Goal: Book appointment/travel/reservation

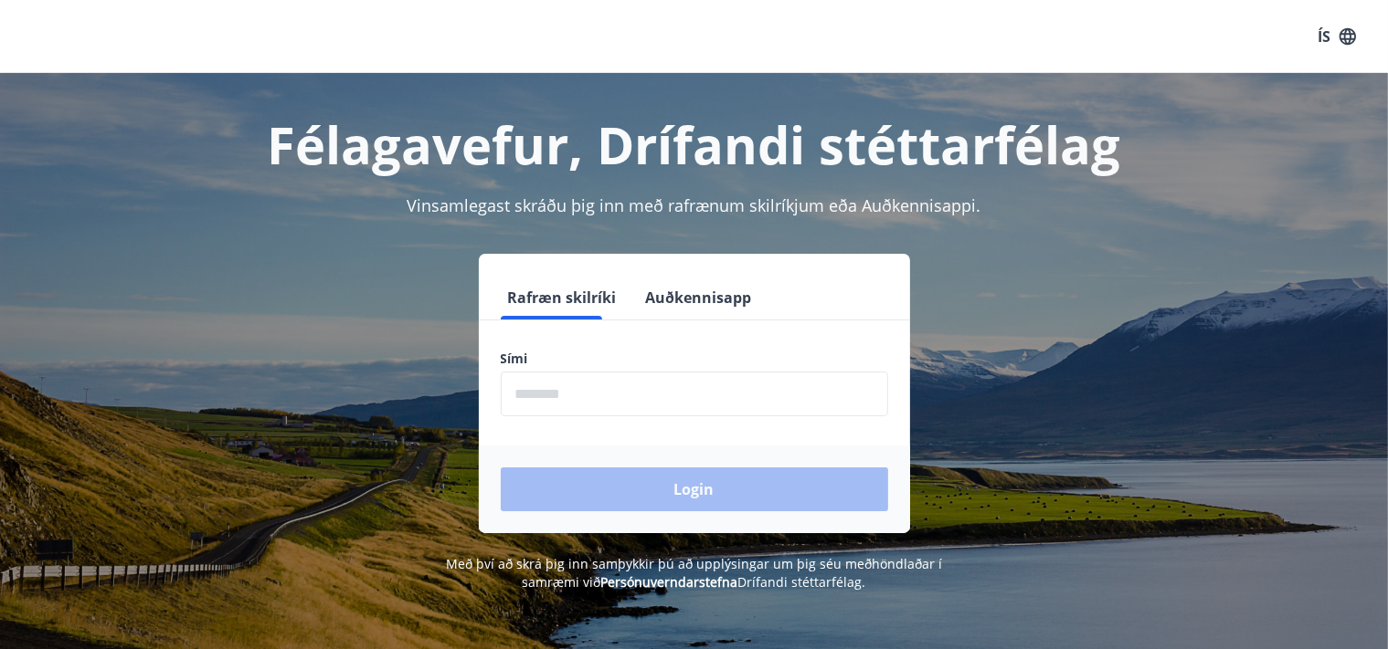
click at [570, 388] on input "phone" at bounding box center [694, 394] width 387 height 45
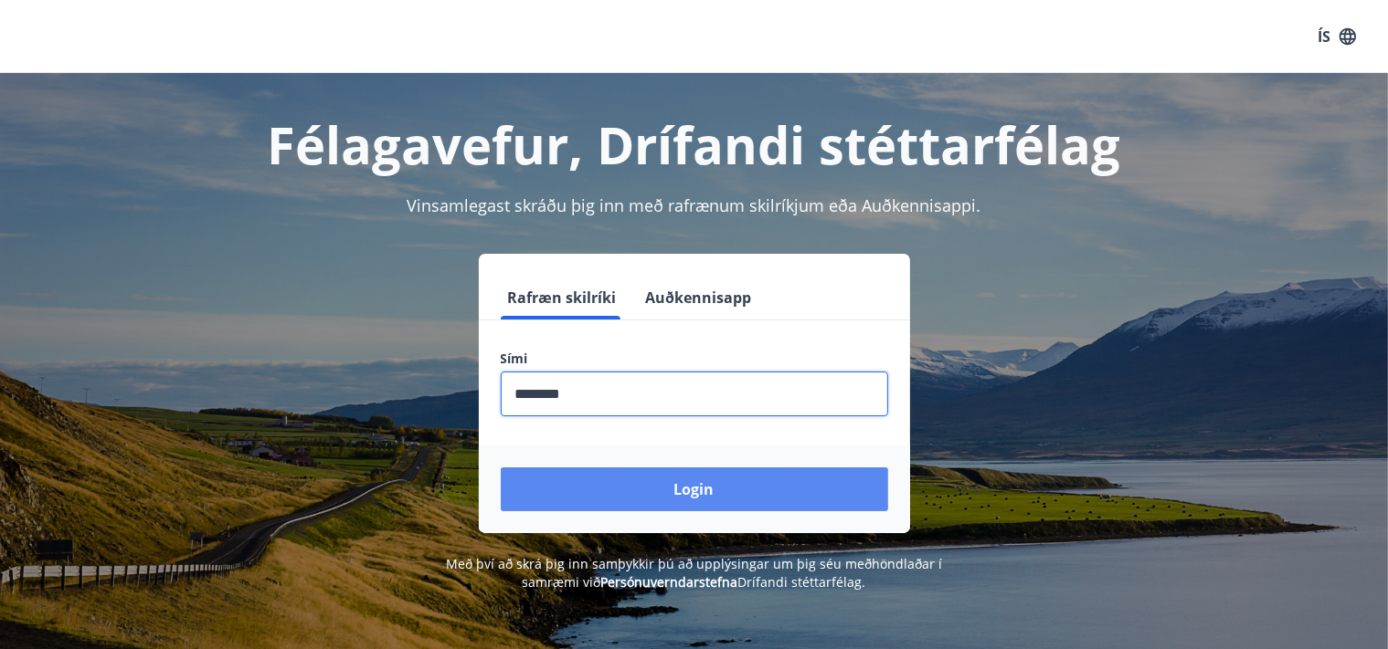
type input "********"
click at [727, 480] on button "Login" at bounding box center [694, 490] width 387 height 44
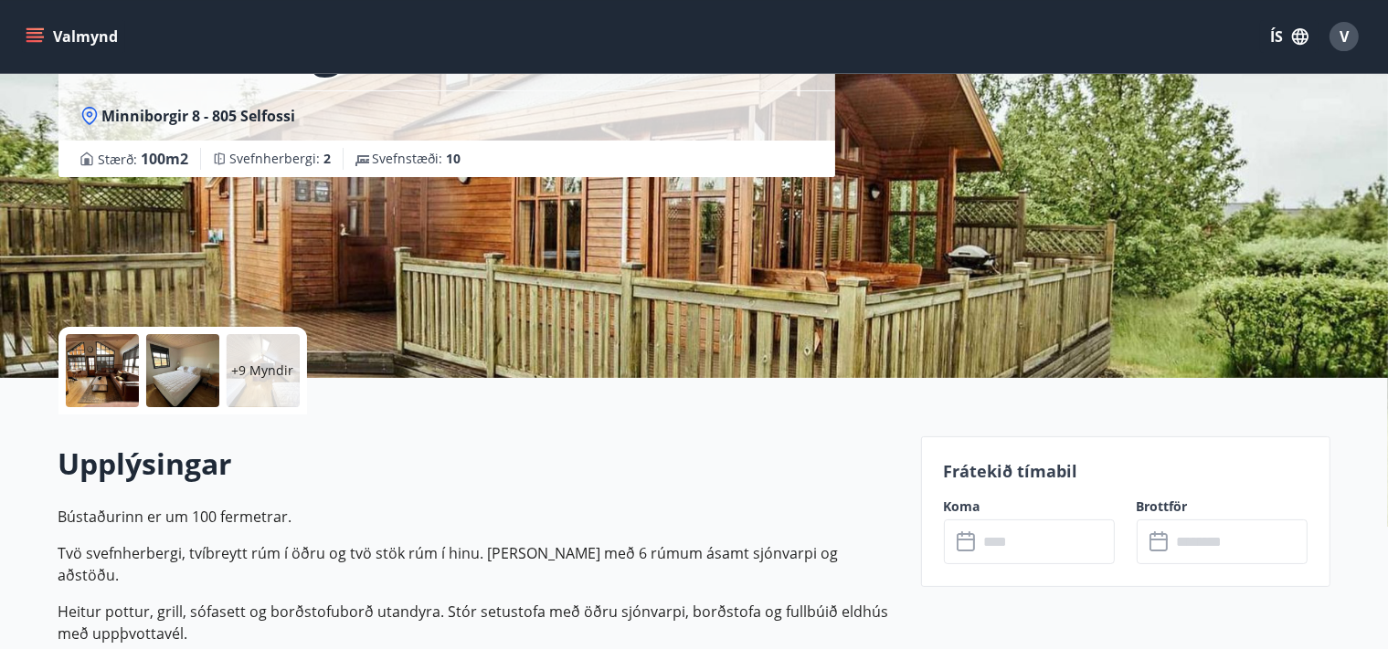
scroll to position [289, 0]
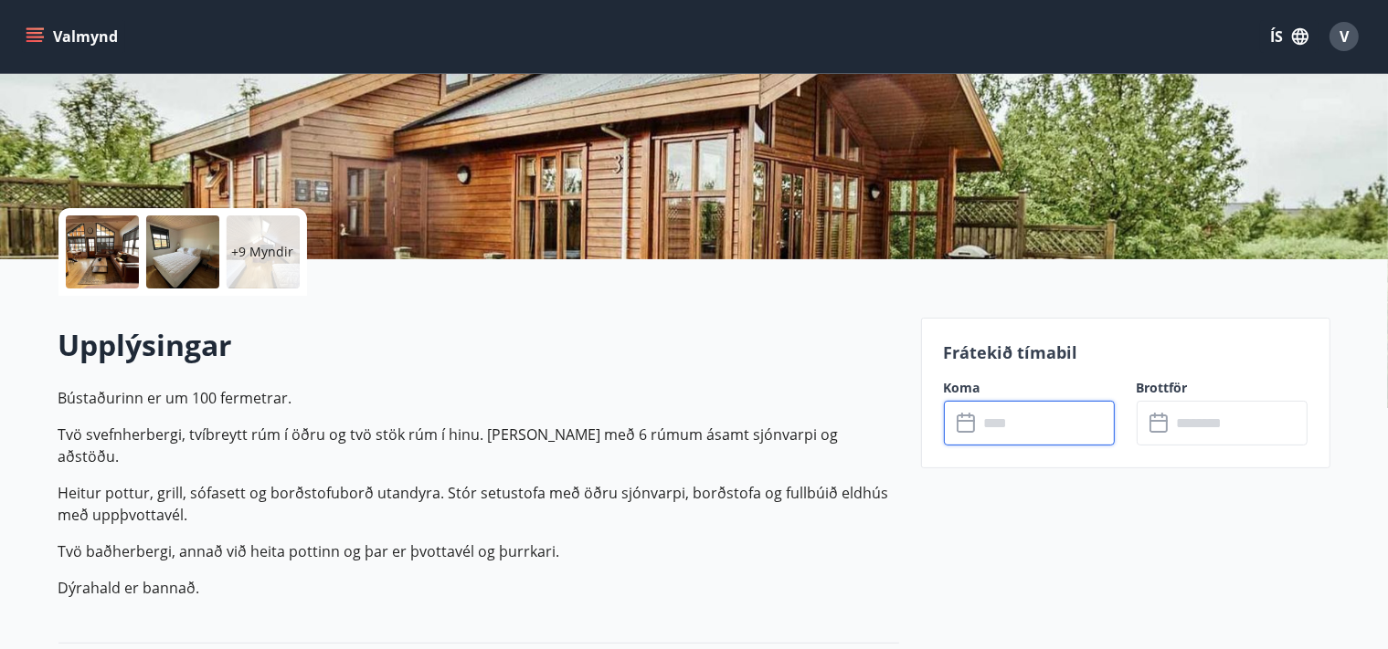
click at [1022, 418] on input "text" at bounding box center [1046, 423] width 136 height 45
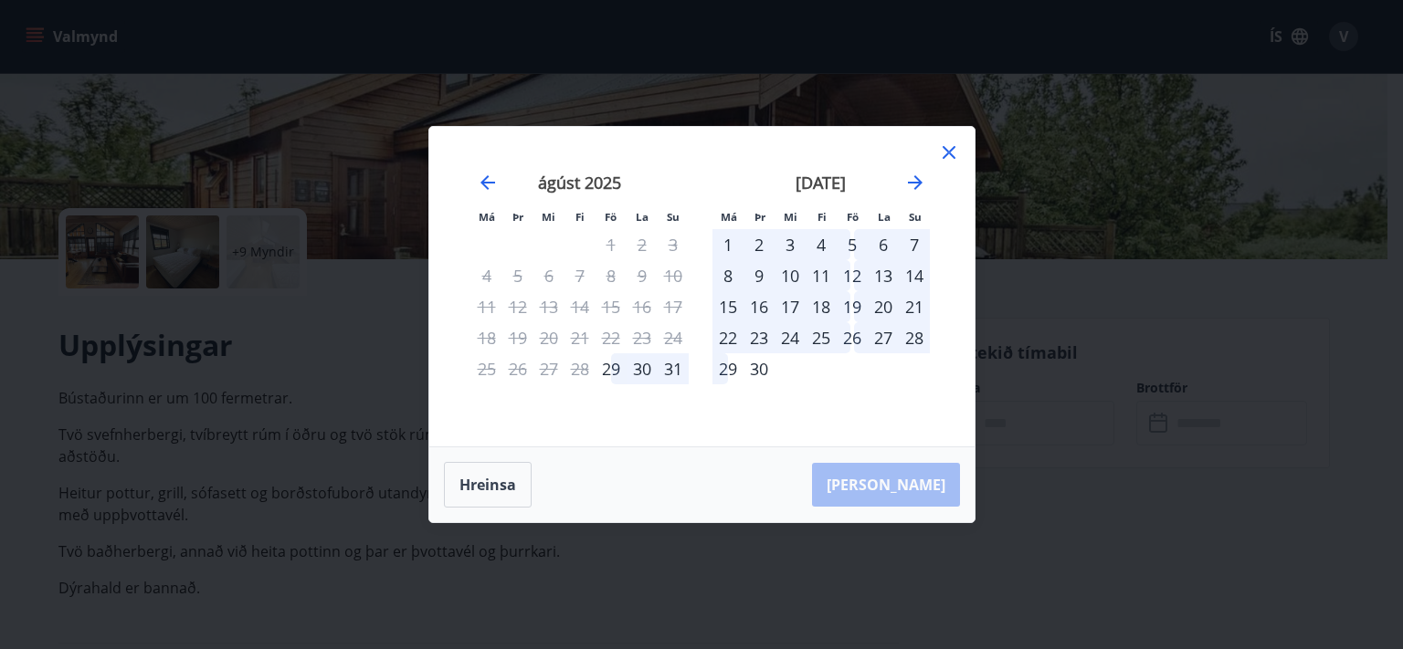
click at [744, 340] on div "23" at bounding box center [759, 337] width 31 height 31
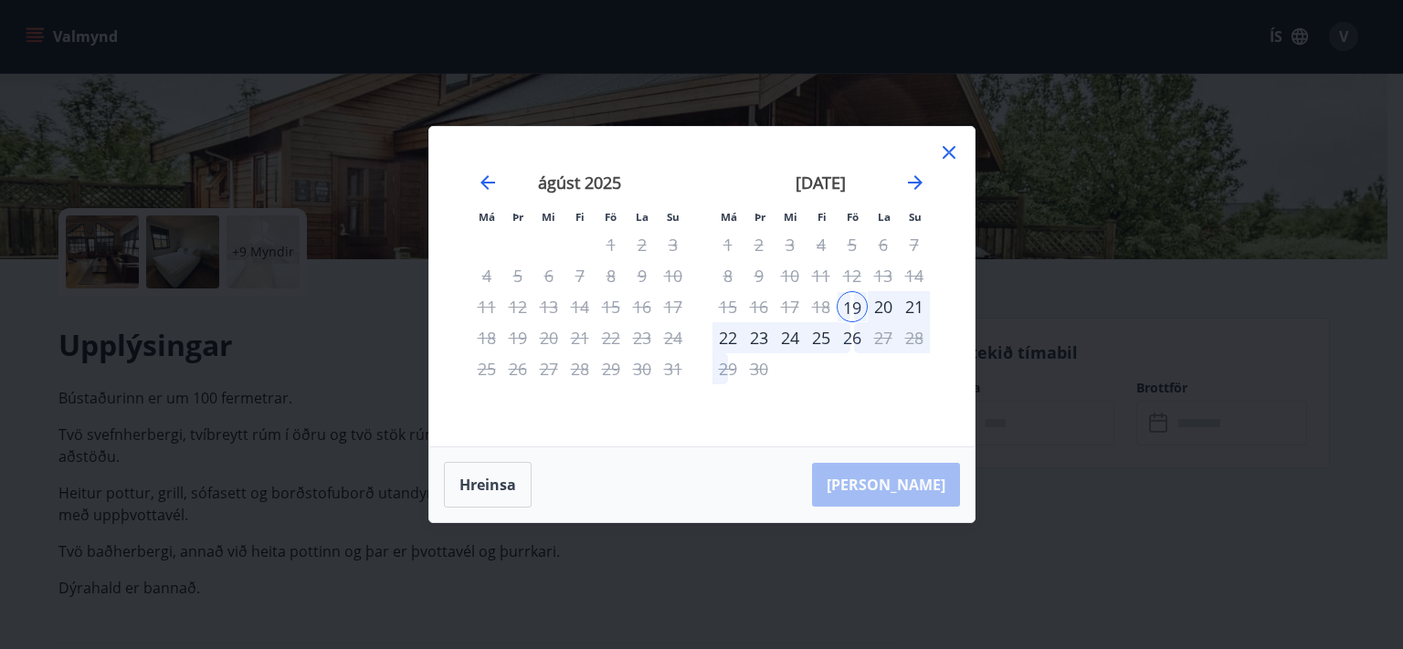
click at [733, 338] on div "22" at bounding box center [728, 337] width 31 height 31
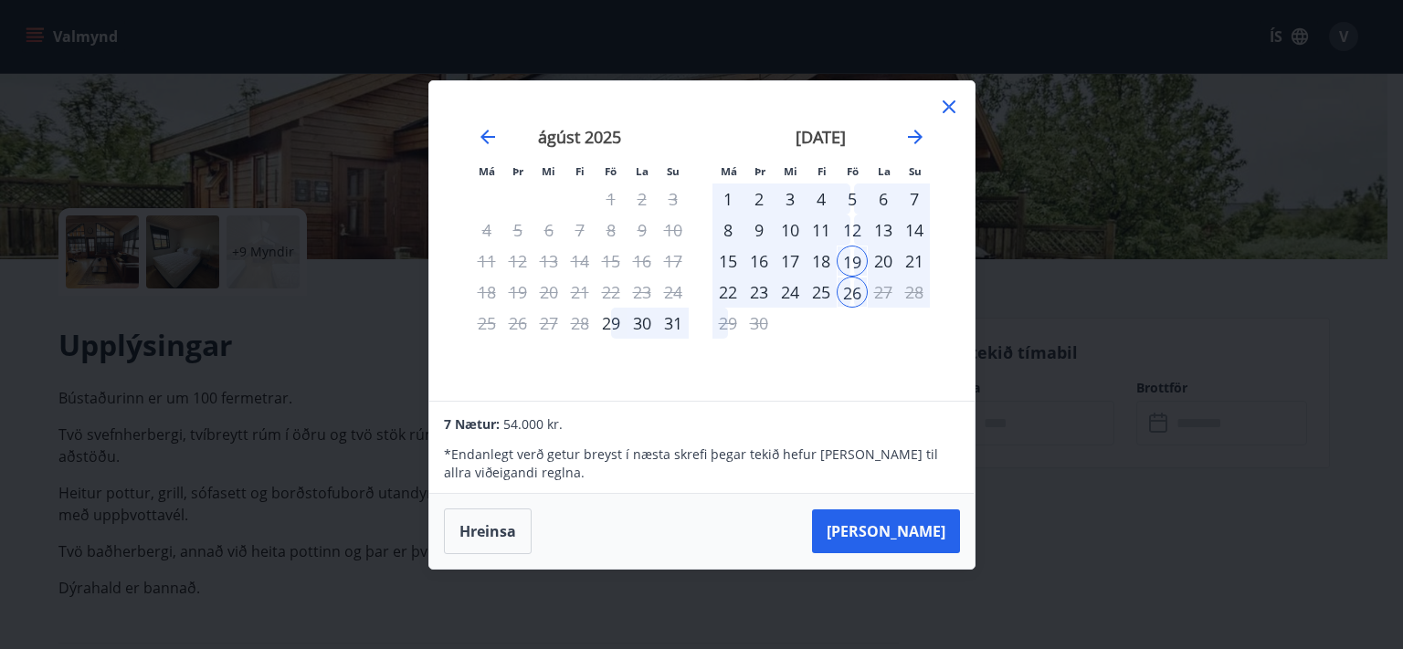
click at [839, 343] on div "september 2025 1 2 3 4 5 6 7 8 9 10 11 12 13 14 15 16 17 18 19 20 21 22 23 24 2…" at bounding box center [821, 253] width 241 height 300
click at [950, 110] on icon at bounding box center [949, 106] width 13 height 13
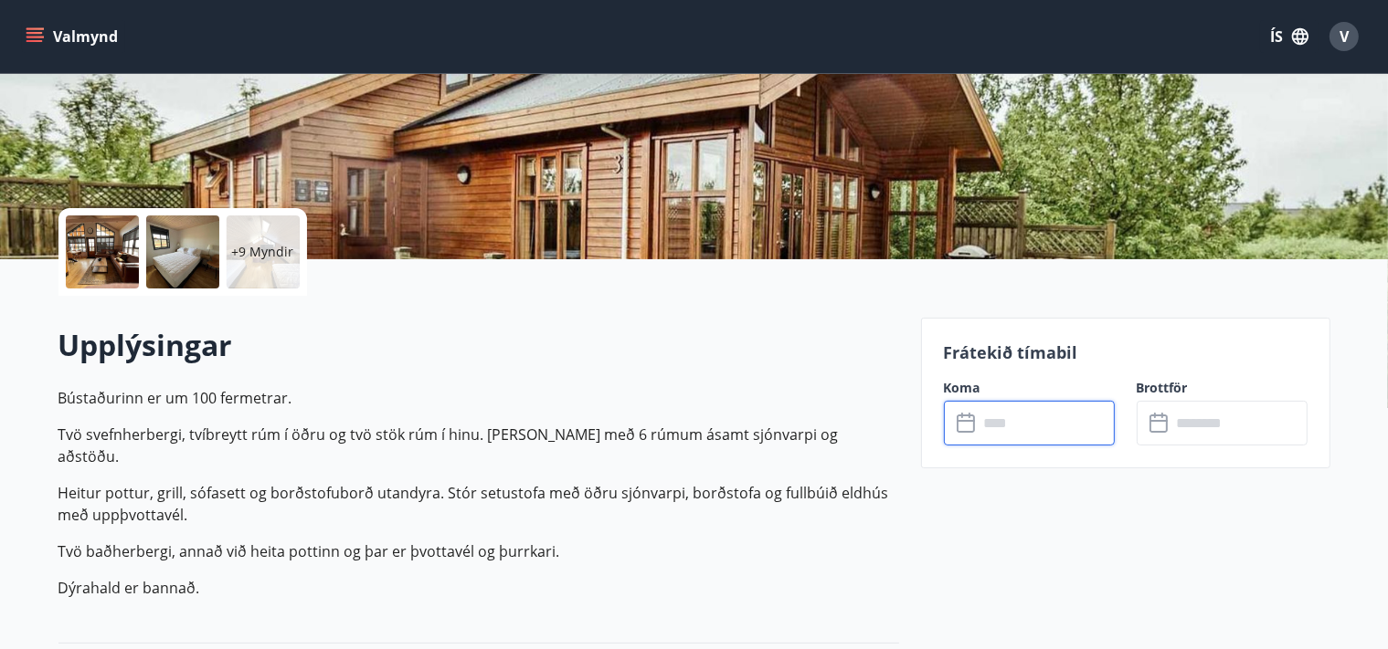
click at [1019, 433] on input "text" at bounding box center [1046, 423] width 136 height 45
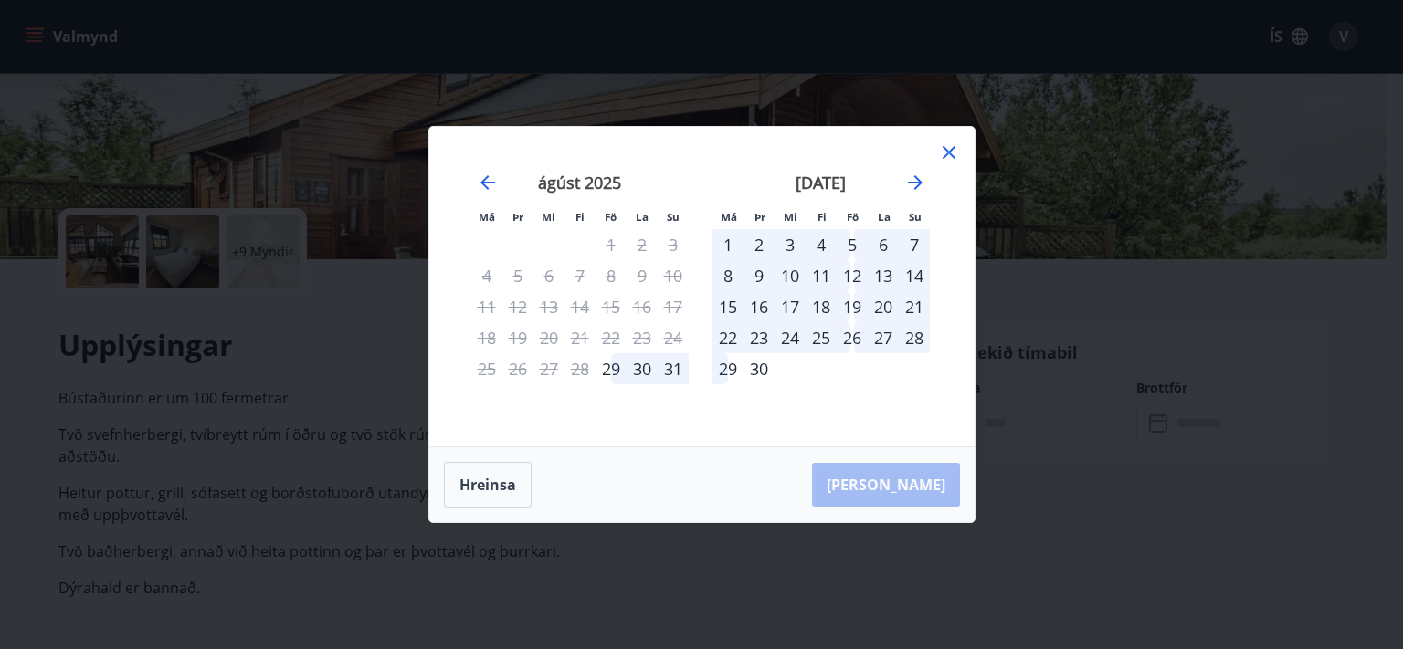
click at [850, 244] on div "5" at bounding box center [852, 244] width 31 height 31
click at [911, 480] on div "Hreinsa Taka Frá" at bounding box center [701, 485] width 545 height 75
click at [914, 240] on div "7" at bounding box center [914, 244] width 31 height 31
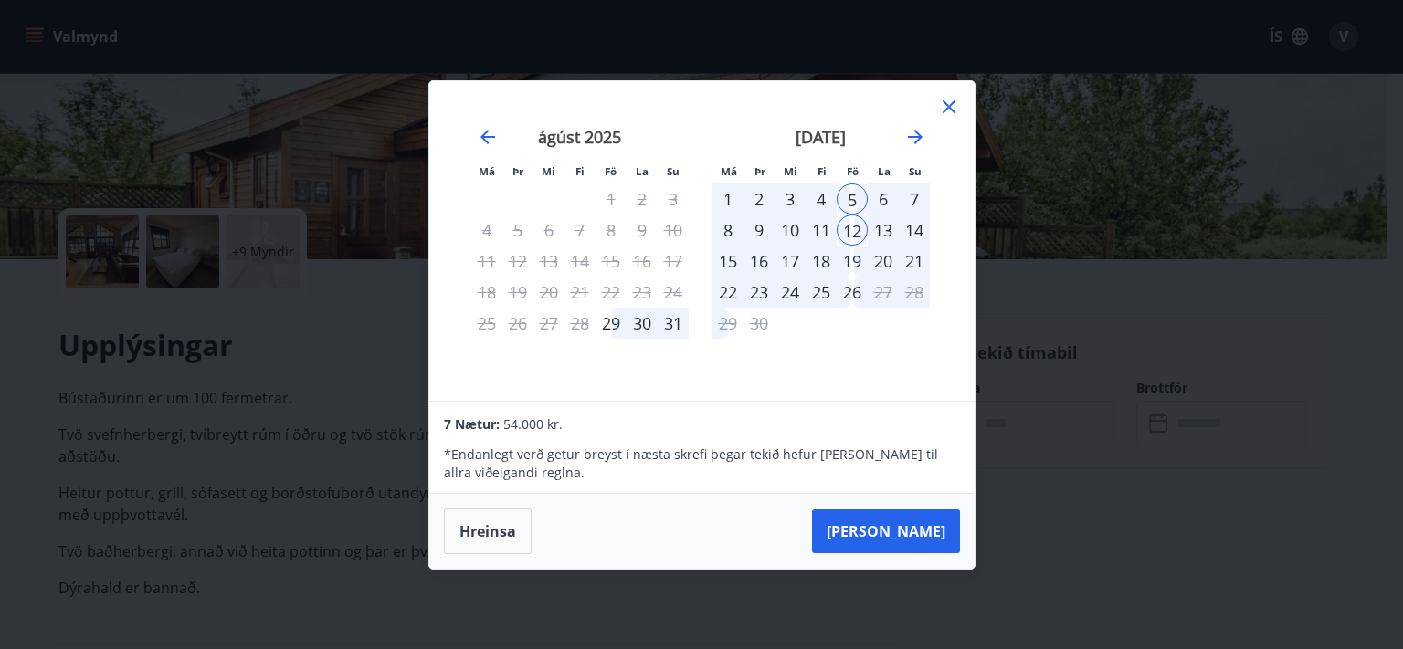
drag, startPoint x: 852, startPoint y: 232, endPoint x: 857, endPoint y: 201, distance: 31.4
click at [853, 232] on div "12" at bounding box center [852, 230] width 31 height 31
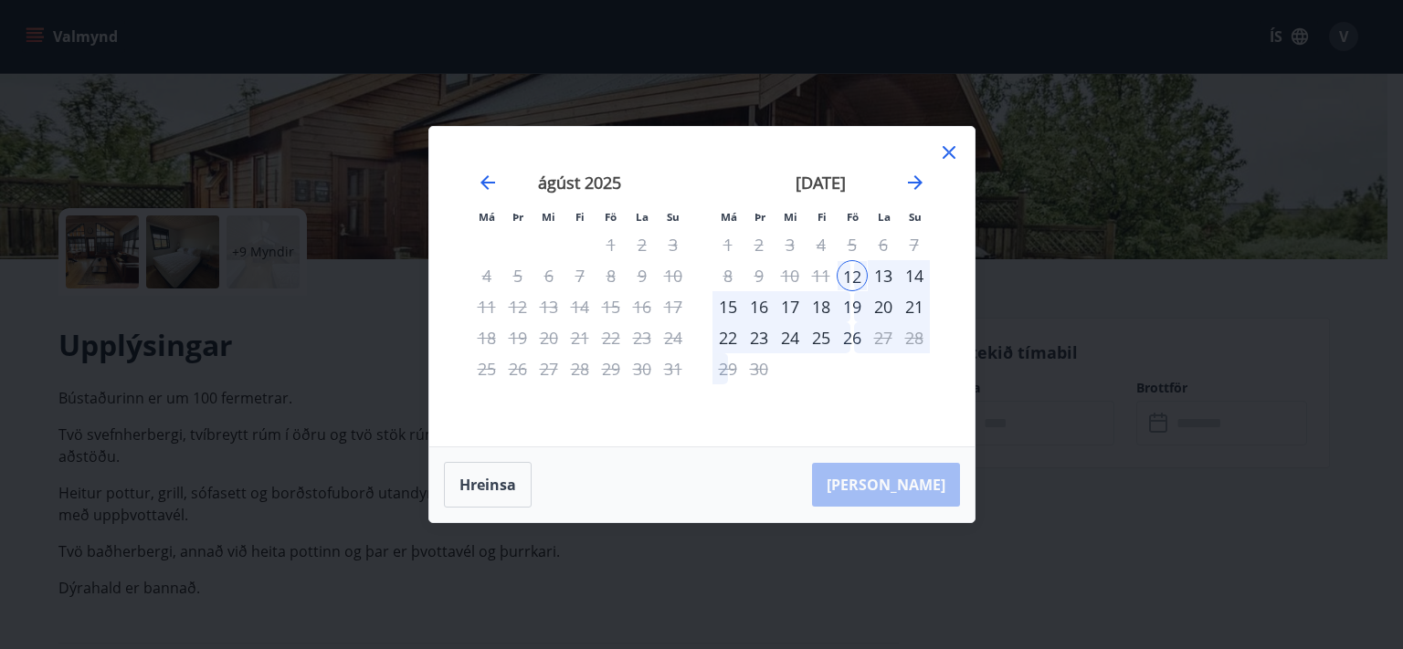
click at [948, 155] on icon at bounding box center [949, 152] width 13 height 13
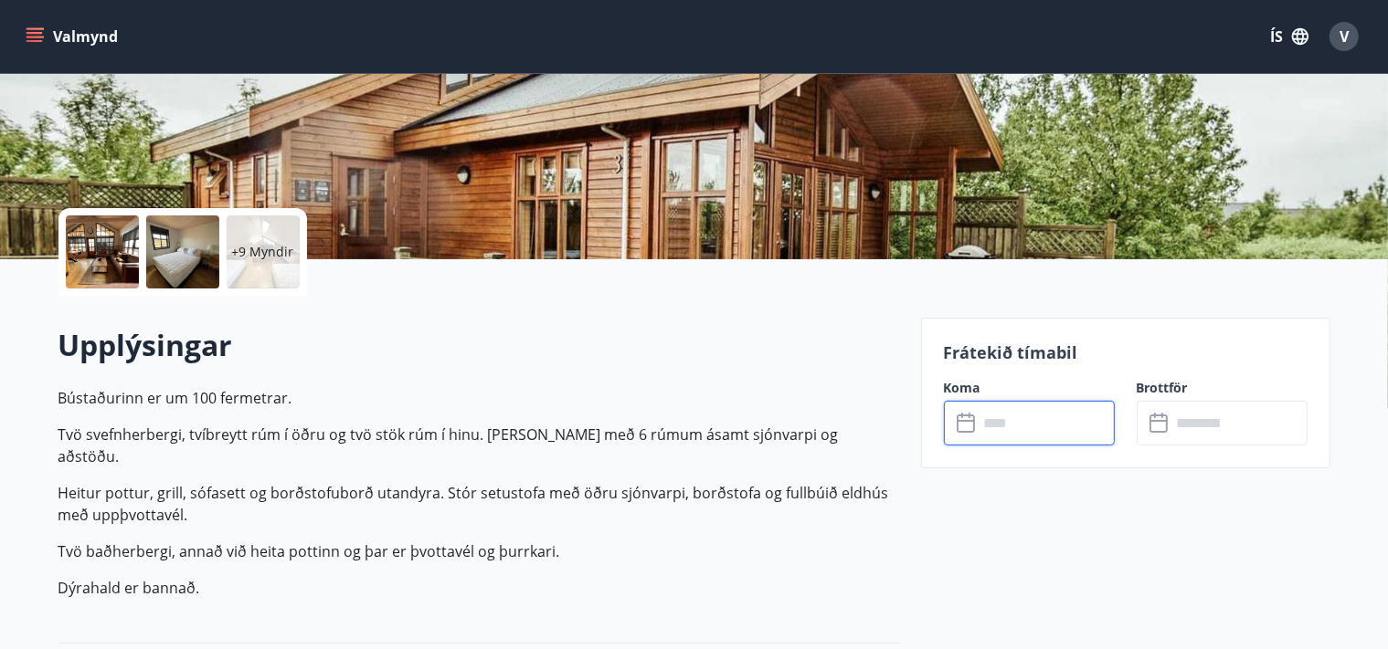
click at [1027, 426] on input "text" at bounding box center [1046, 423] width 136 height 45
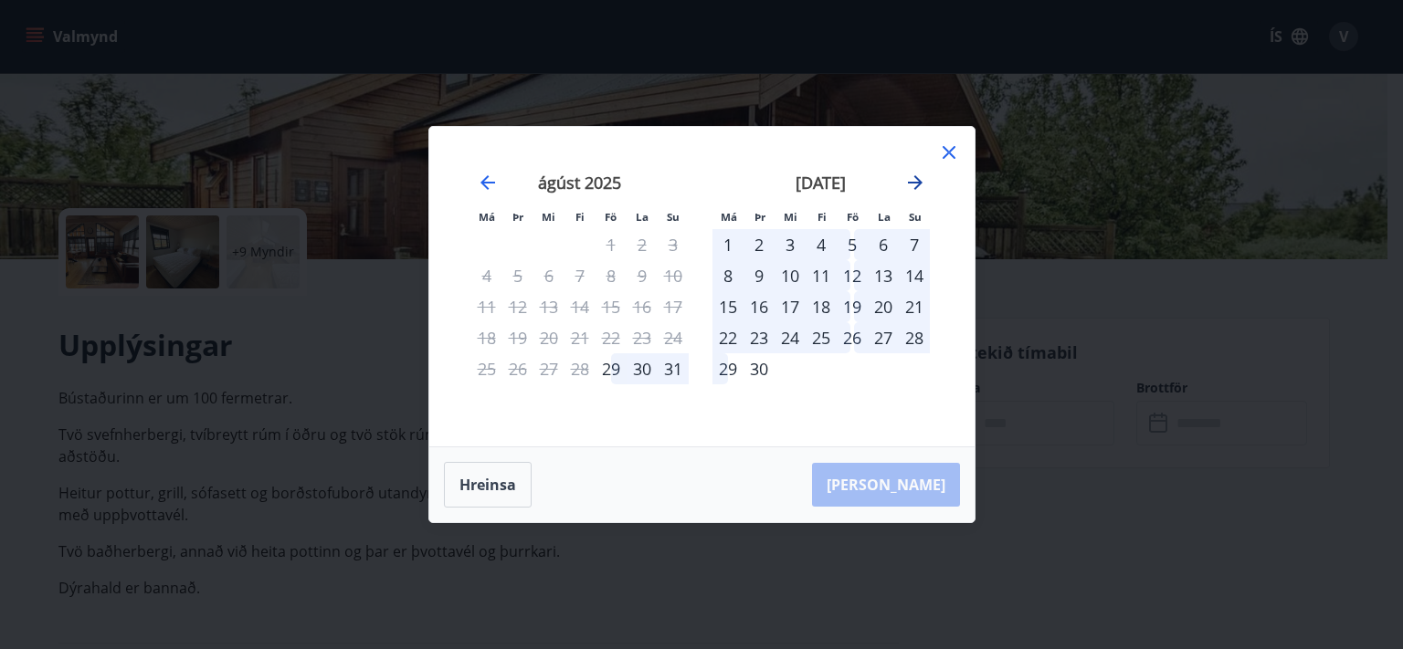
click at [925, 175] on icon "Move forward to switch to the next month." at bounding box center [915, 183] width 22 height 22
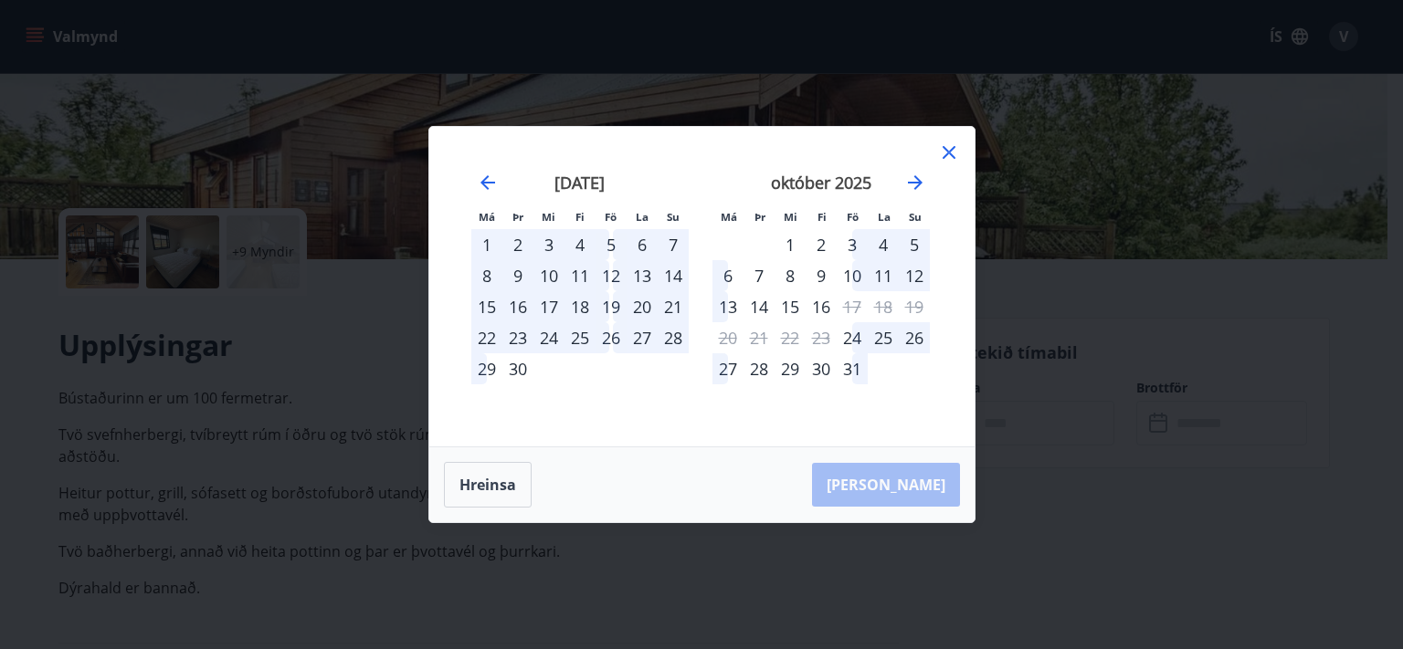
click at [850, 247] on div "3" at bounding box center [852, 244] width 31 height 31
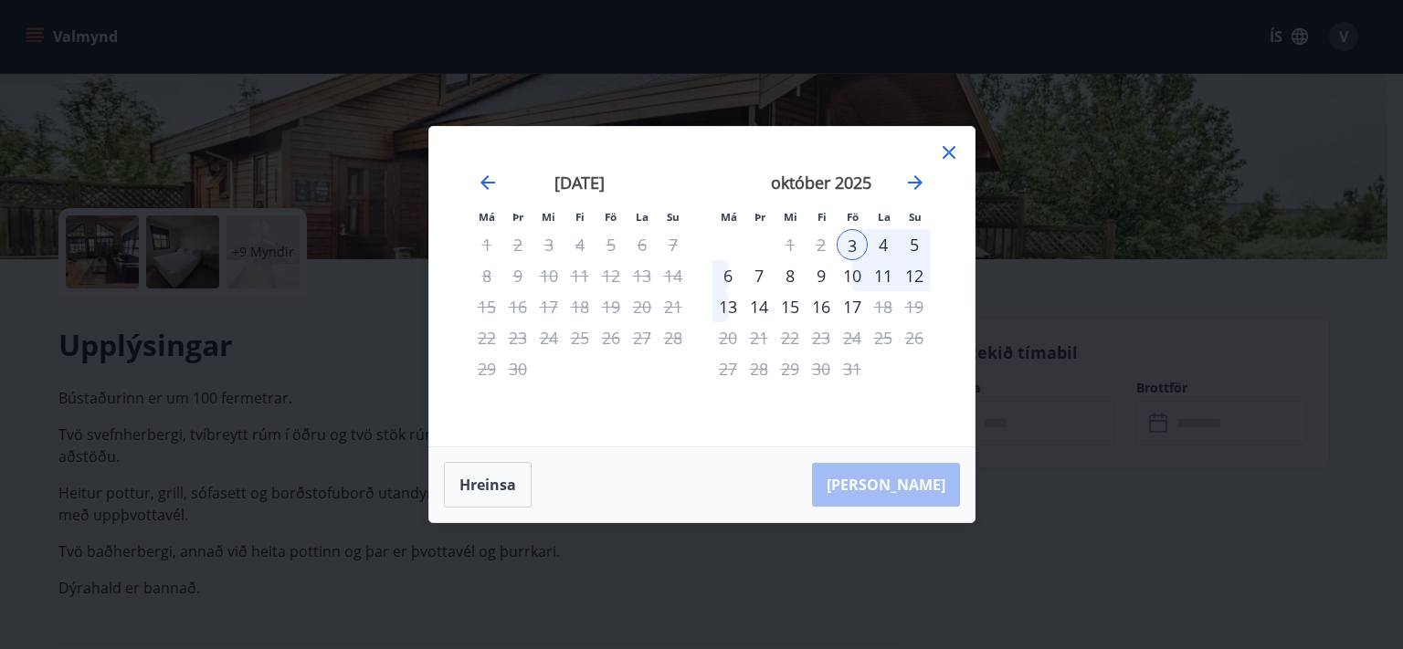
click at [914, 247] on div "5" at bounding box center [914, 244] width 31 height 31
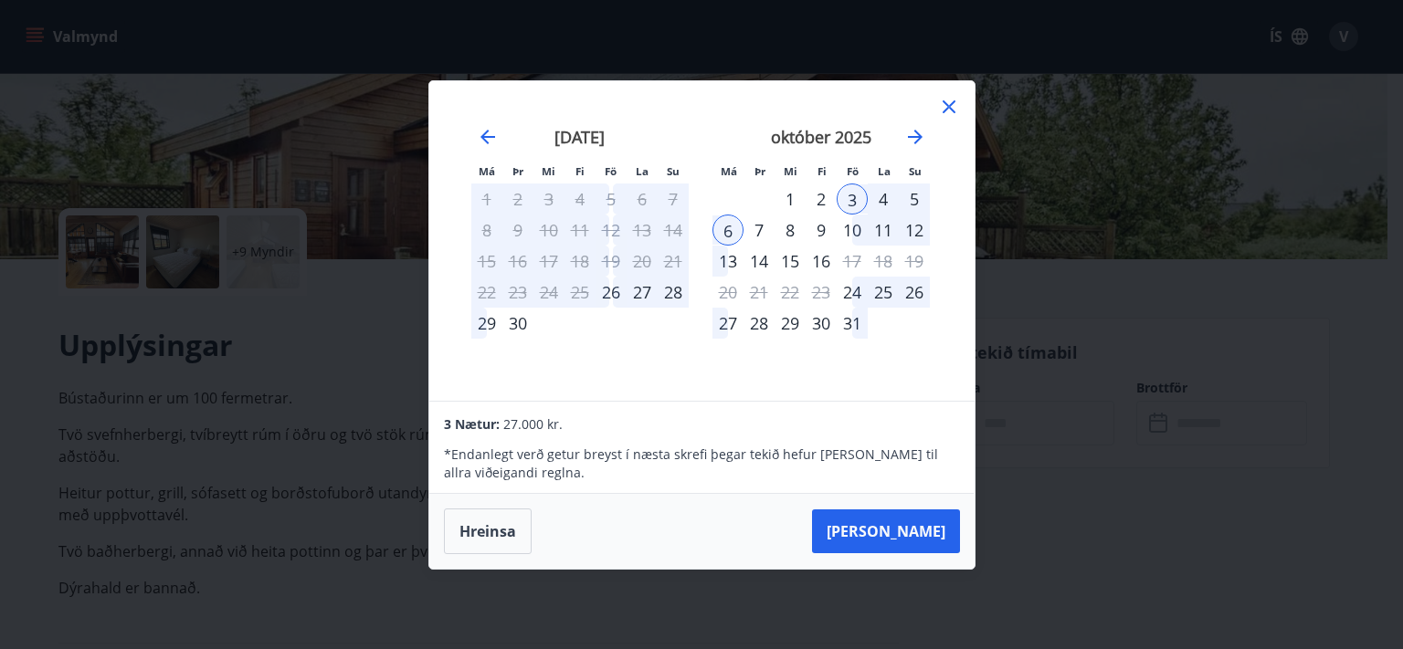
click at [912, 195] on div "5" at bounding box center [914, 199] width 31 height 31
click at [491, 533] on button "Hreinsa" at bounding box center [488, 532] width 88 height 46
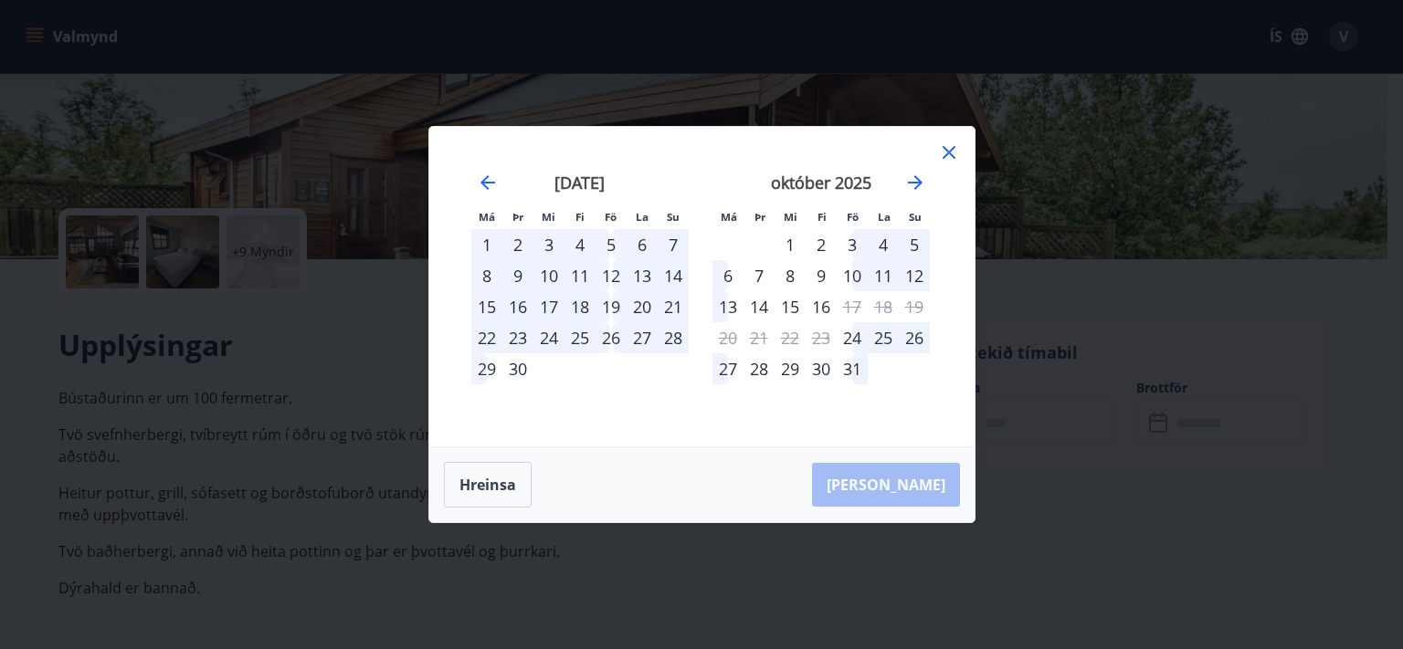
click at [265, 241] on div "Má Þr Mi Fi Fö La Su Má Þr Mi Fi Fö La Su ágúst 2025 1 2 3 4 5 6 7 8 9 10 11 12…" at bounding box center [701, 324] width 1403 height 649
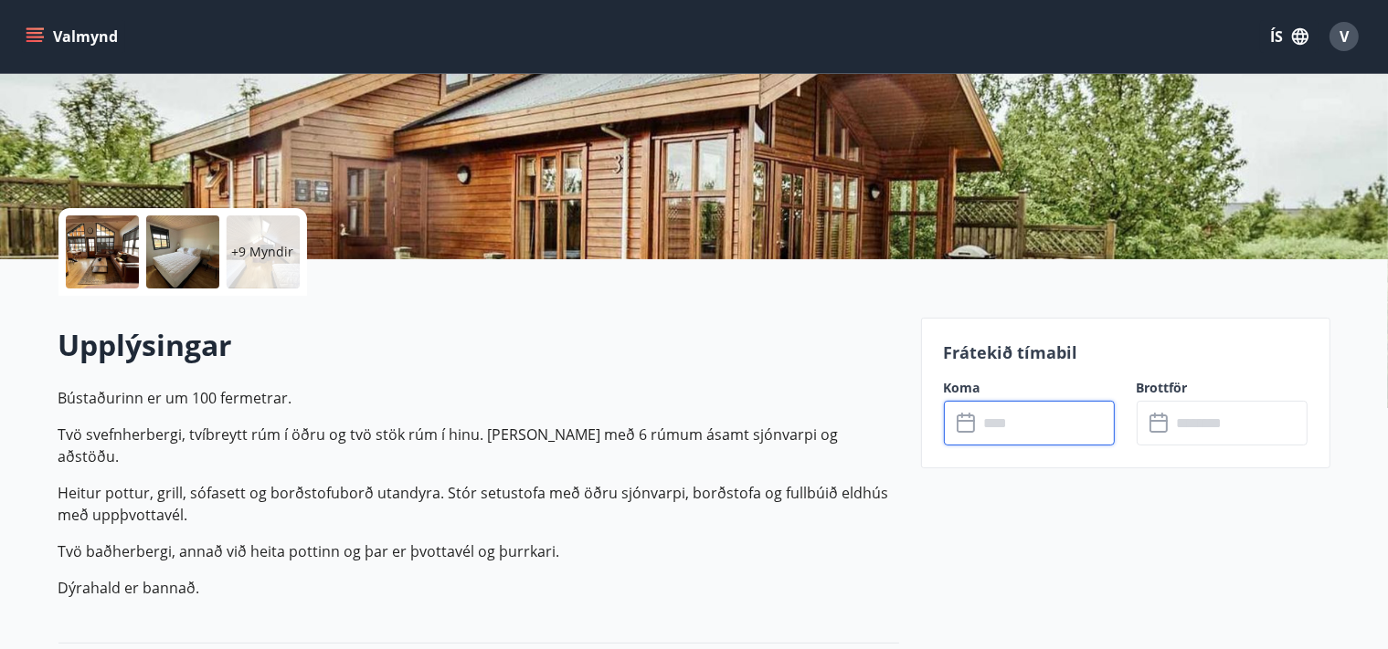
click at [1032, 410] on input "text" at bounding box center [1046, 423] width 136 height 45
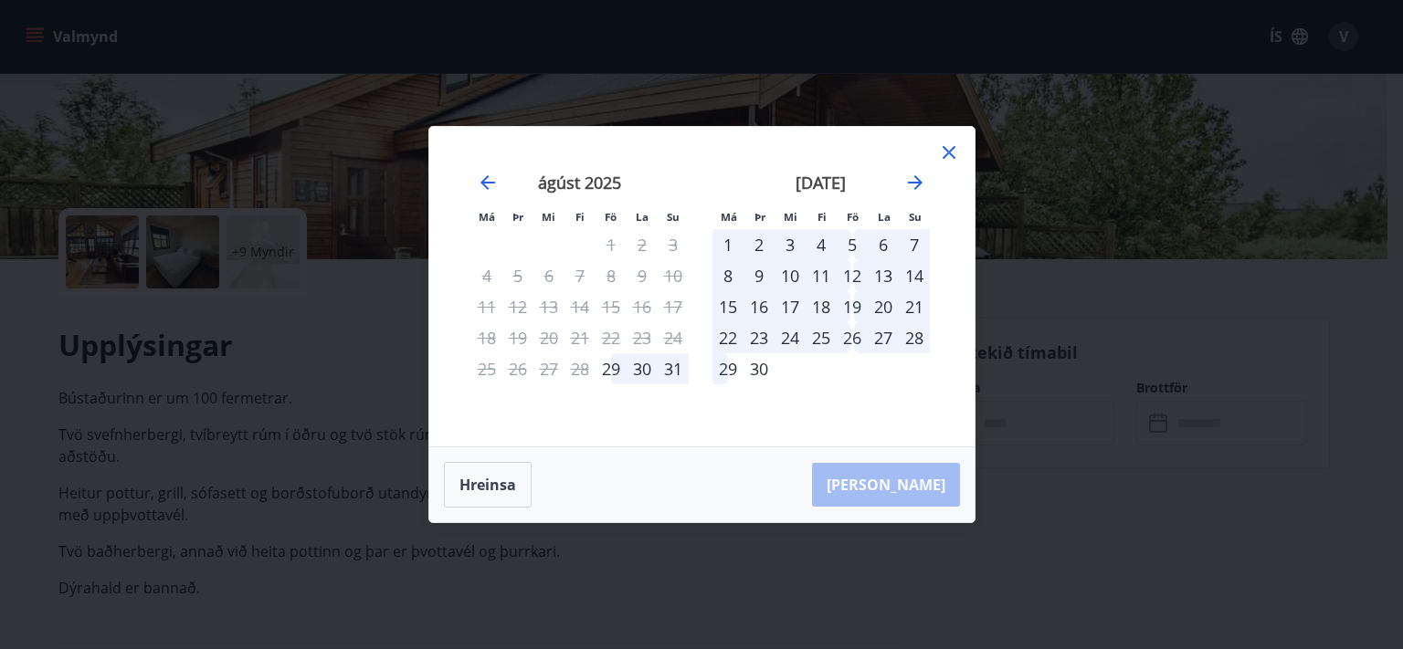
click at [723, 243] on div "1" at bounding box center [728, 244] width 31 height 31
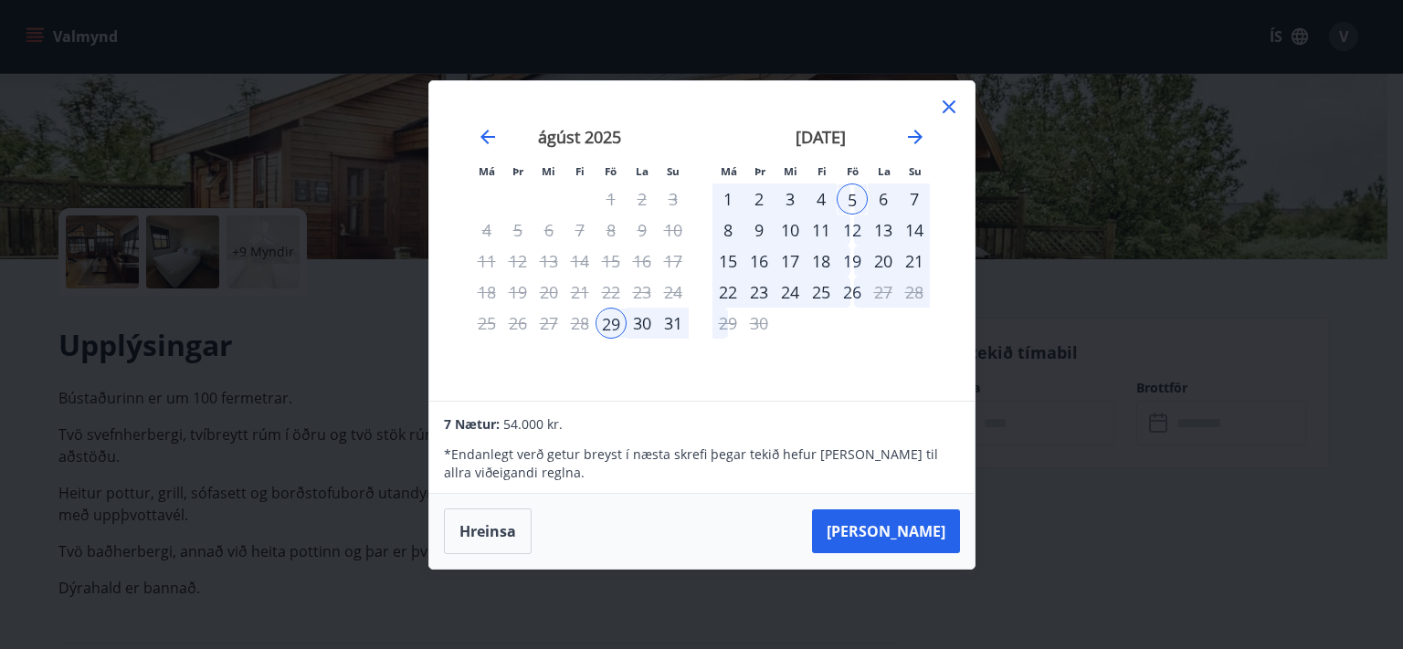
click at [955, 104] on icon at bounding box center [949, 107] width 22 height 22
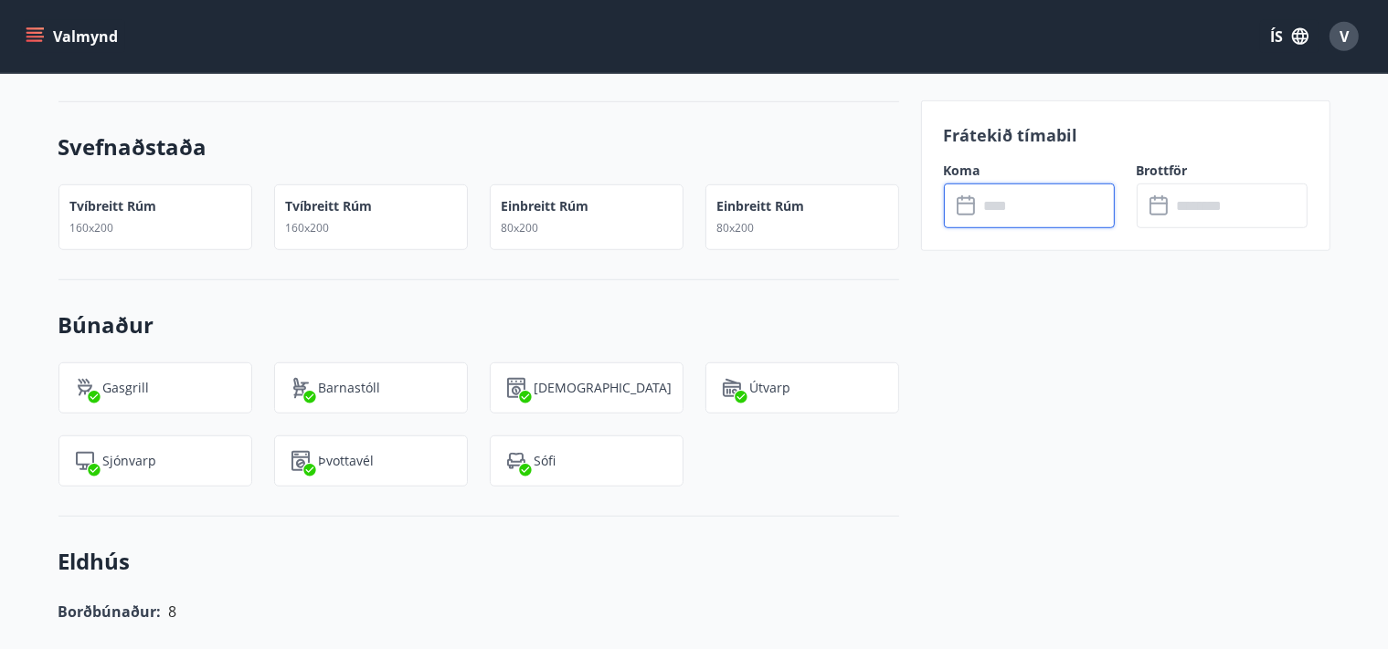
scroll to position [1253, 0]
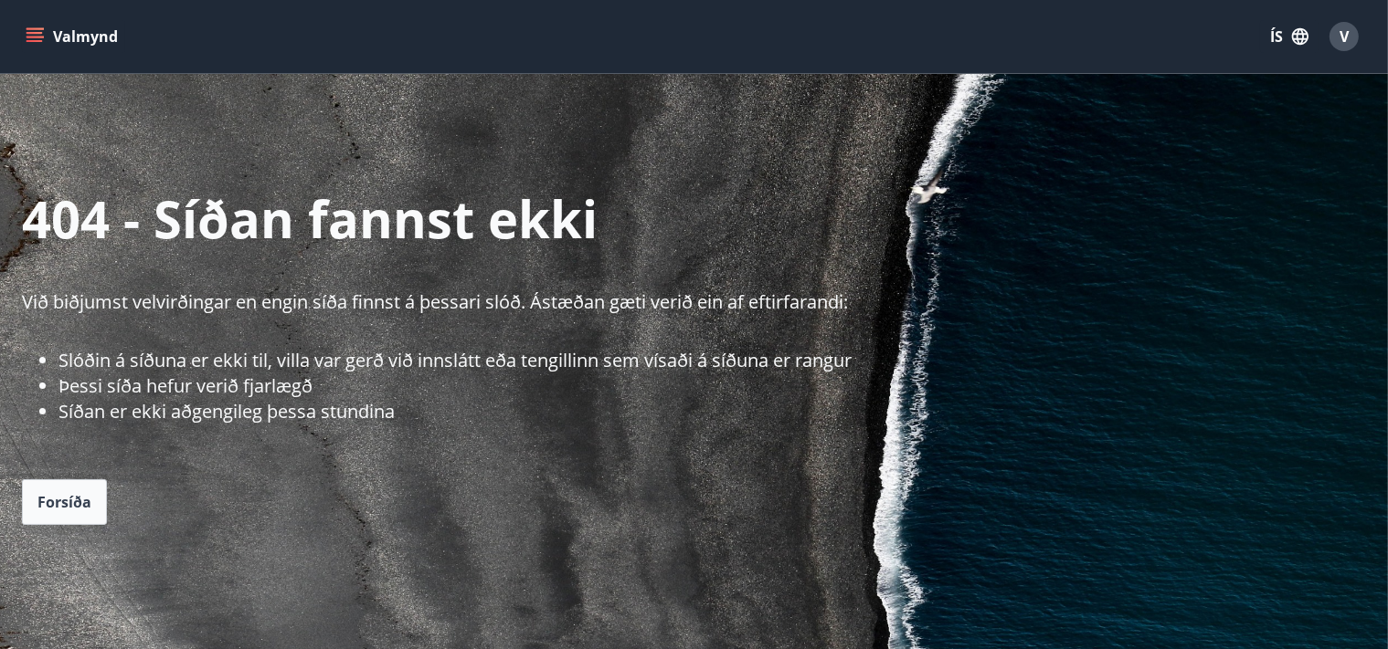
click at [28, 31] on icon "menu" at bounding box center [35, 36] width 18 height 18
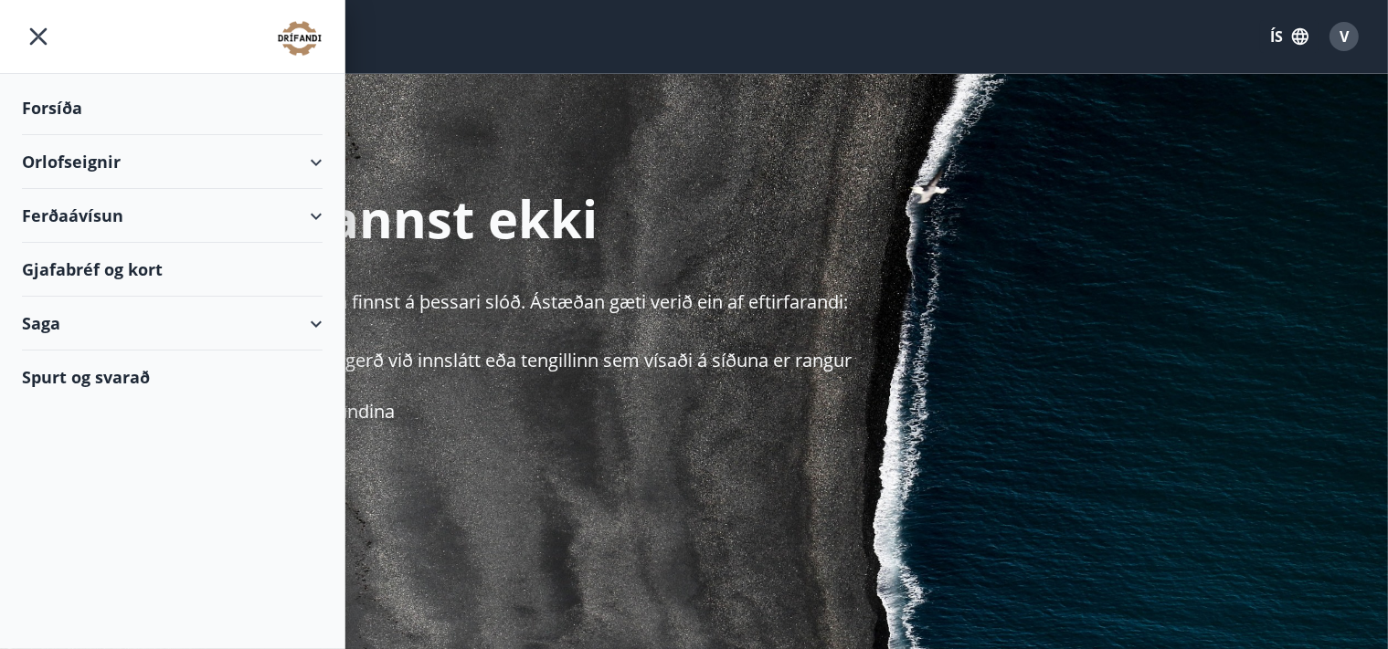
click at [203, 171] on div "Orlofseignir" at bounding box center [172, 162] width 301 height 54
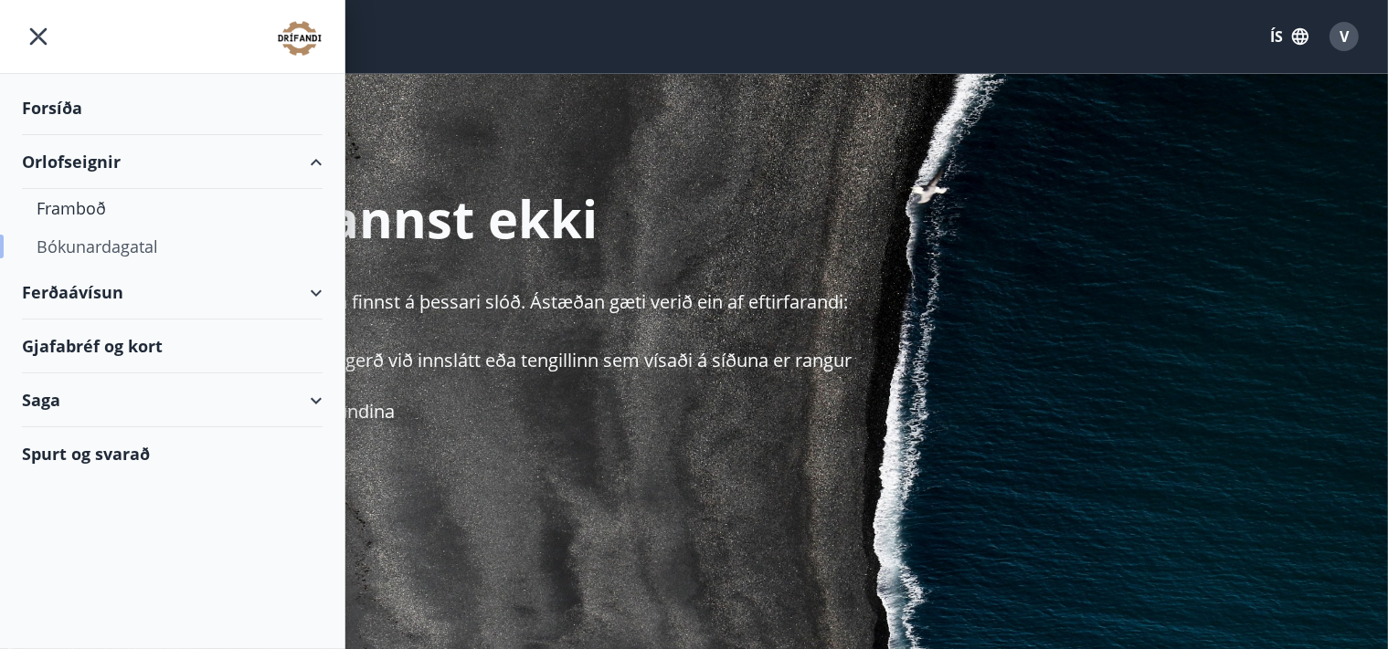
click at [126, 246] on div "Bókunardagatal" at bounding box center [172, 246] width 271 height 38
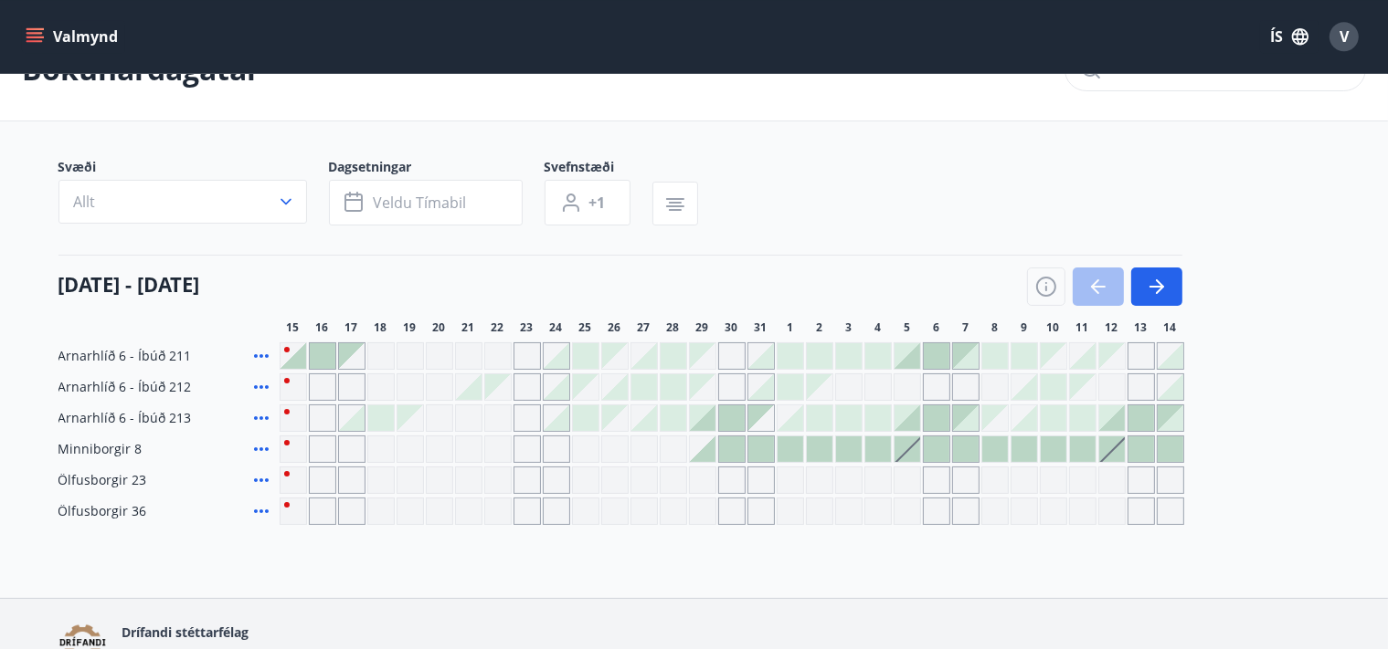
scroll to position [96, 0]
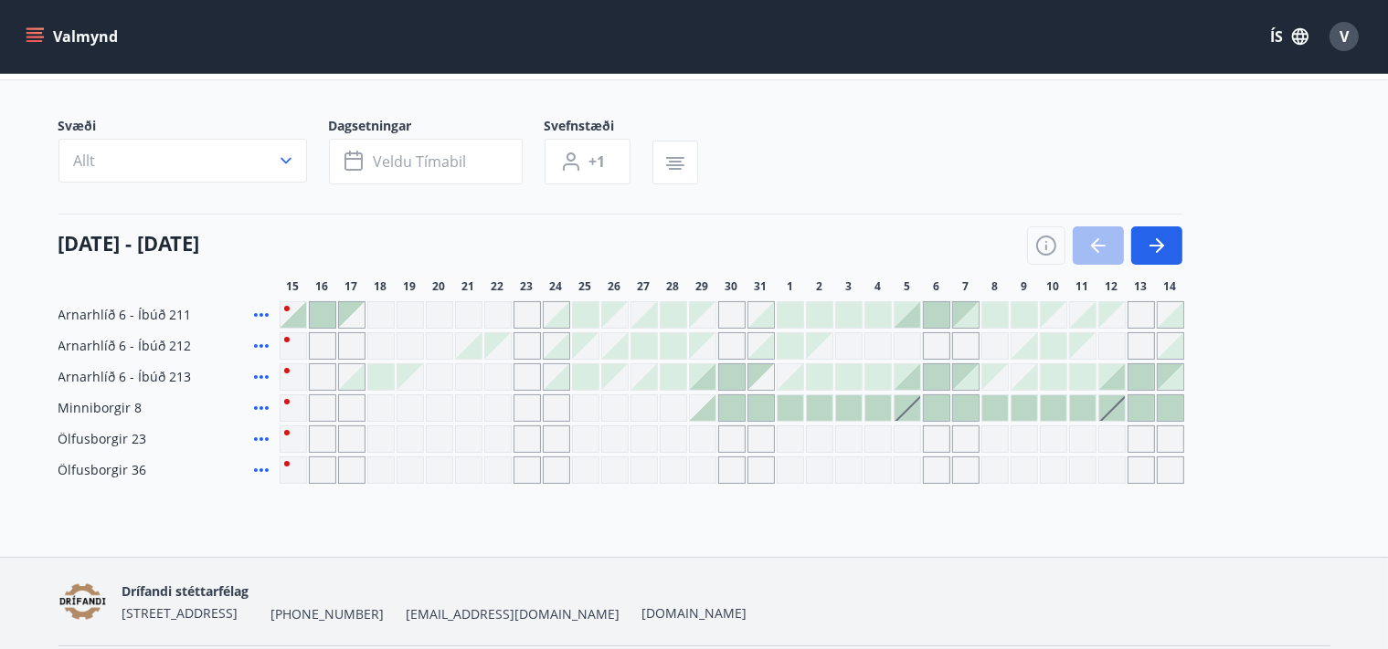
click at [725, 406] on div at bounding box center [732, 409] width 26 height 26
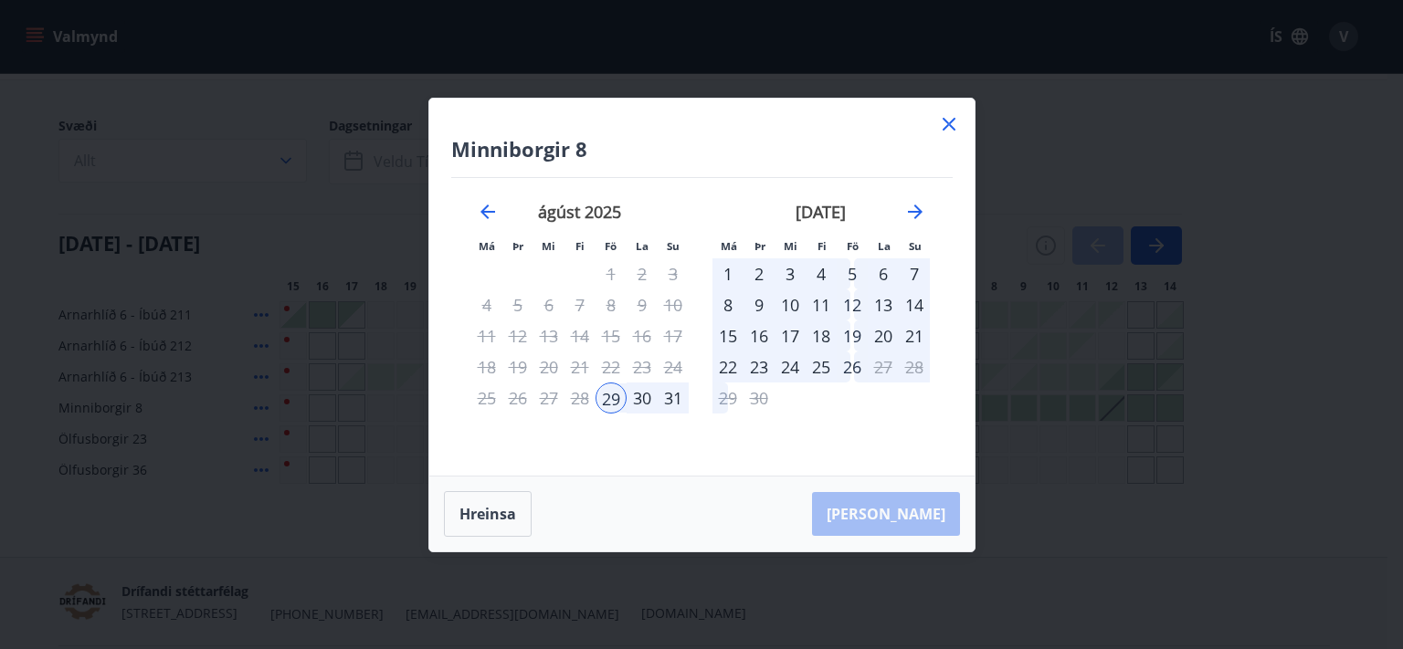
click at [945, 126] on icon at bounding box center [949, 124] width 22 height 22
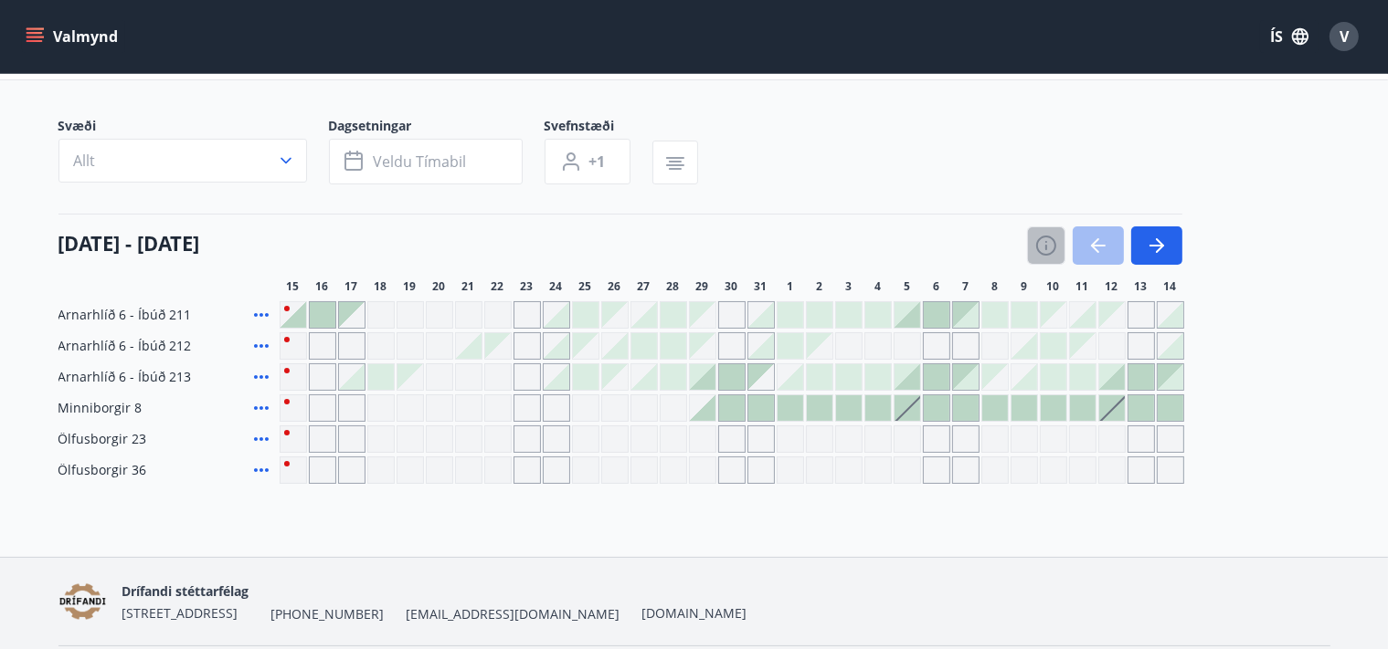
click at [1051, 240] on icon "button" at bounding box center [1046, 246] width 22 height 22
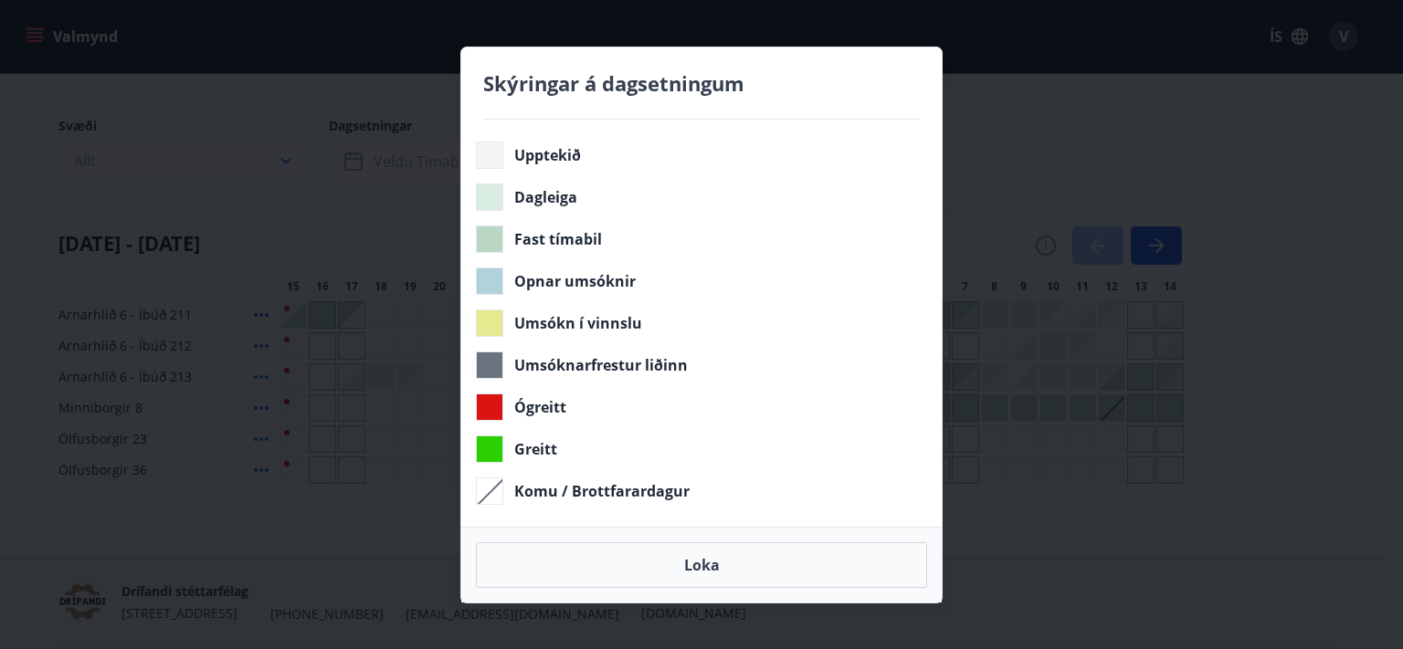
click at [164, 506] on div "Skýringar á dagsetningum Upptekið Dagleiga Fast tímabil Opnar umsóknir Umsókn í…" at bounding box center [701, 324] width 1403 height 649
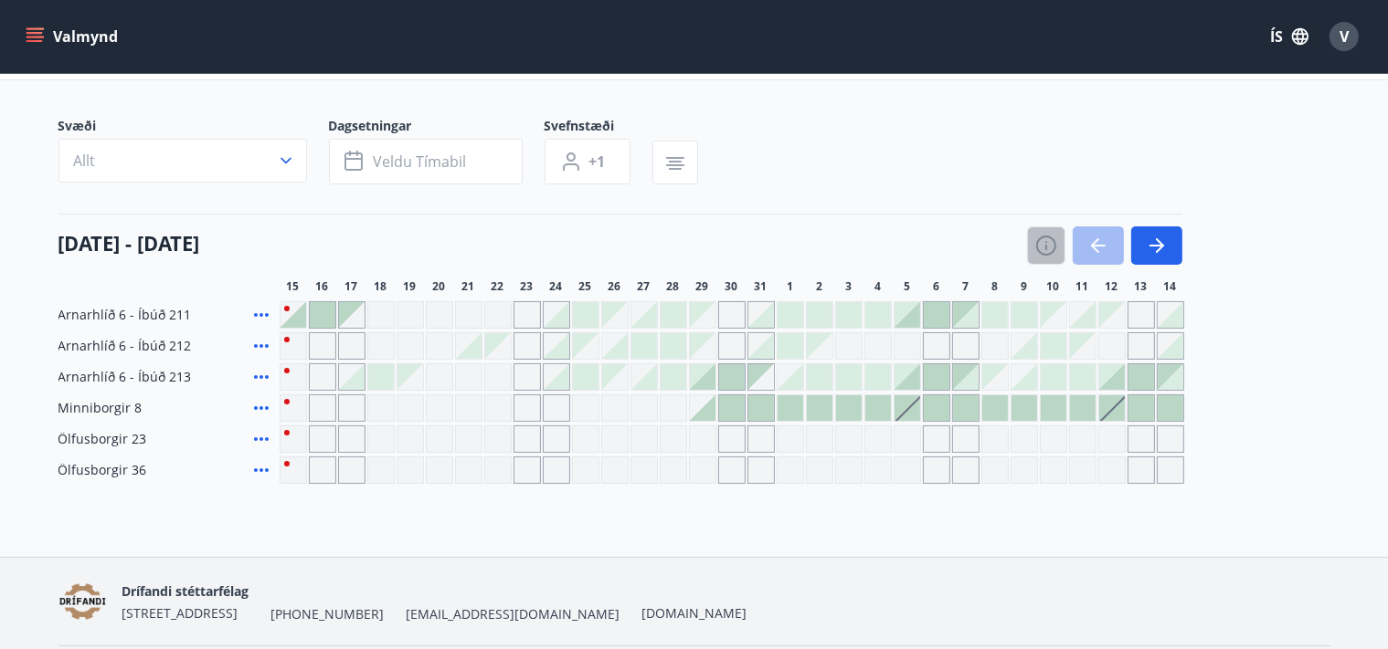
click at [1046, 245] on icon "button" at bounding box center [1046, 247] width 2 height 5
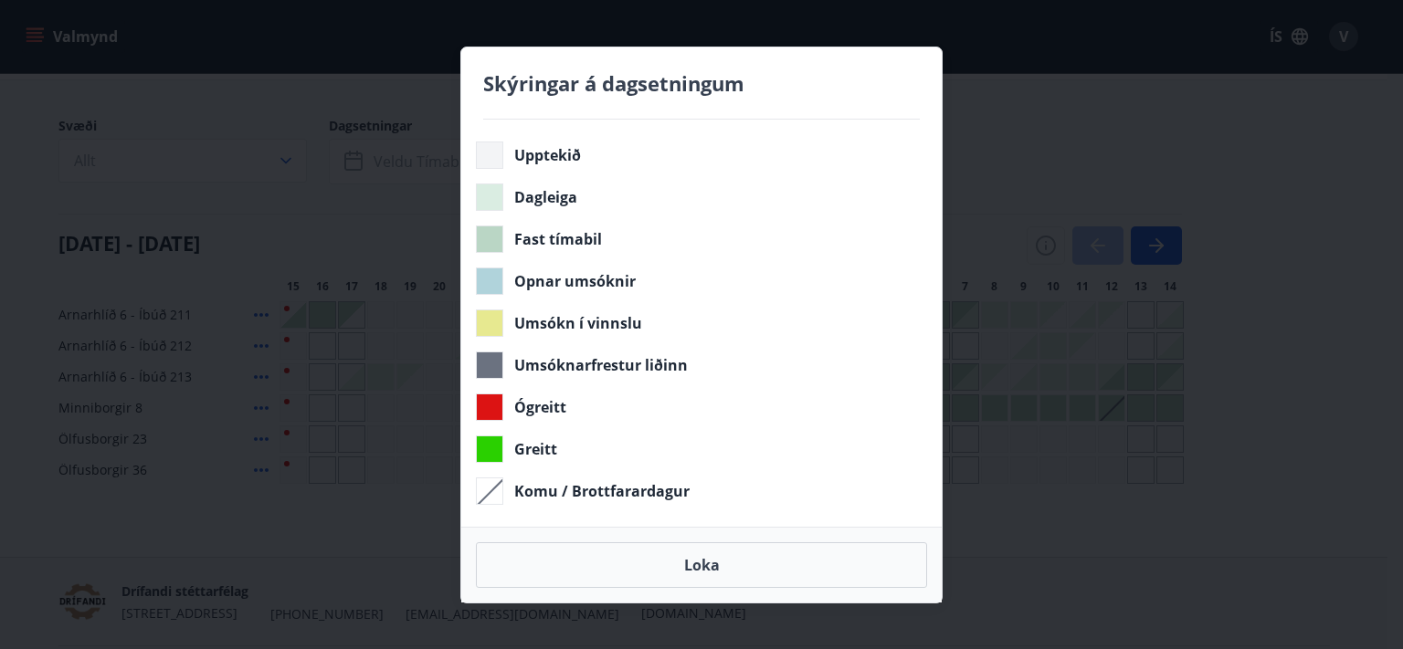
click at [1046, 122] on div "Skýringar á dagsetningum Upptekið Dagleiga Fast tímabil Opnar umsóknir Umsókn í…" at bounding box center [701, 324] width 1403 height 649
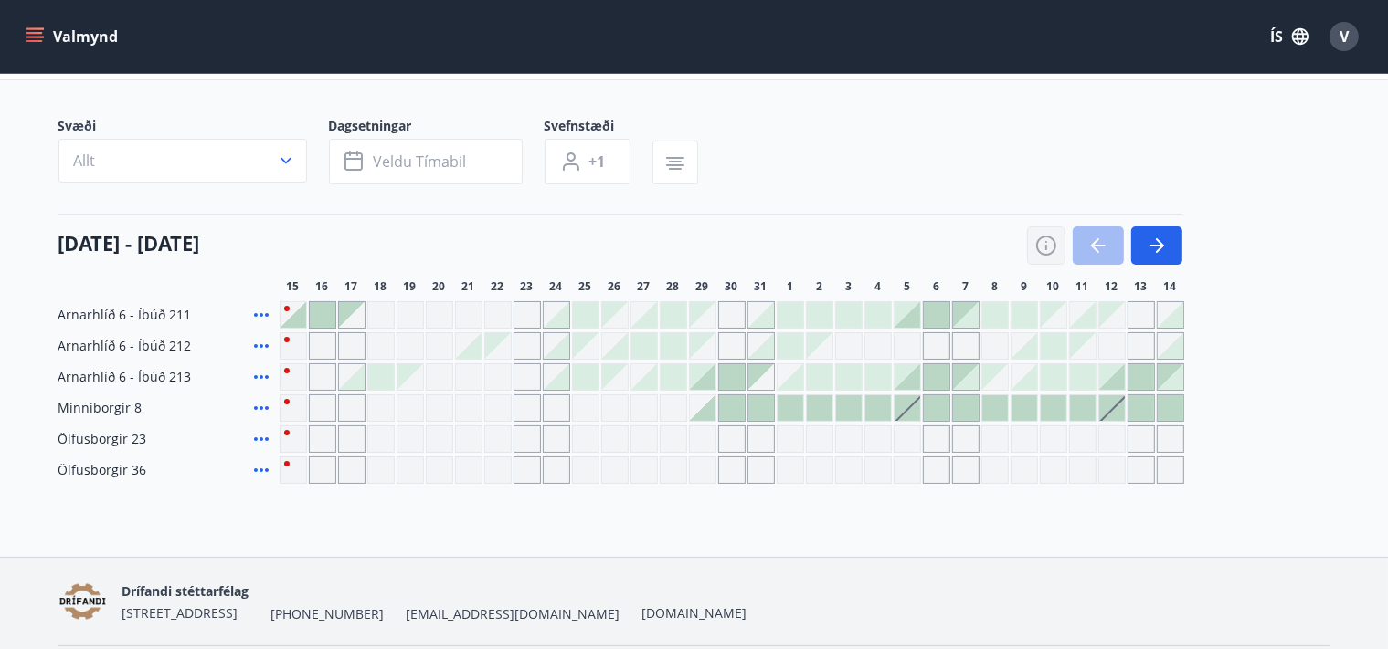
click at [1037, 243] on icon "button" at bounding box center [1046, 246] width 20 height 20
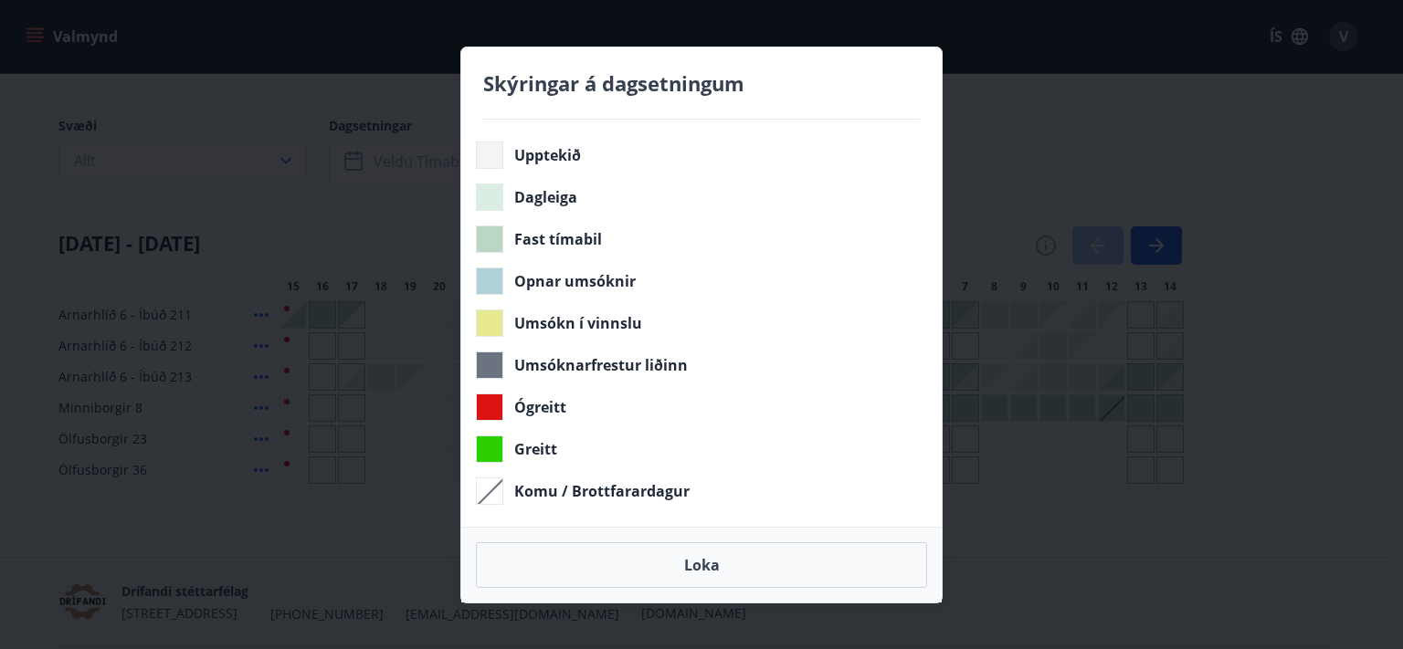
click at [965, 161] on div "Skýringar á dagsetningum Upptekið Dagleiga Fast tímabil Opnar umsóknir Umsókn í…" at bounding box center [701, 324] width 1403 height 649
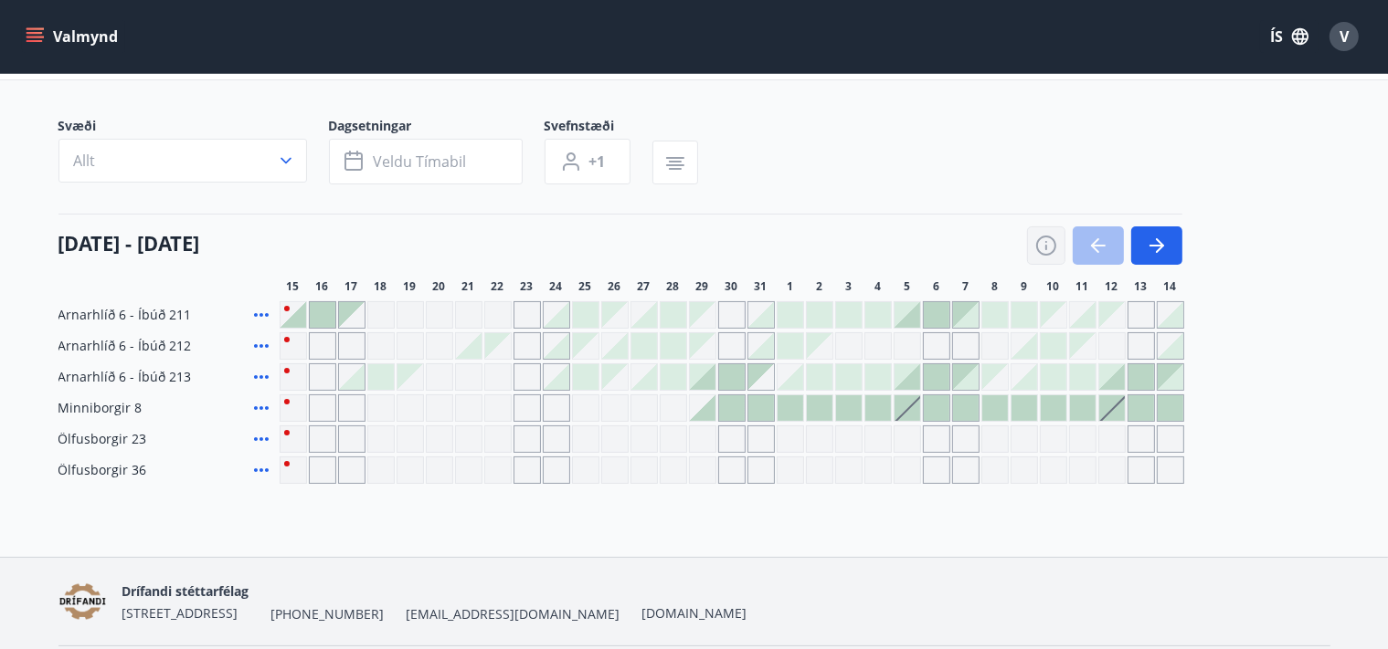
click at [1035, 235] on icon "button" at bounding box center [1046, 246] width 22 height 22
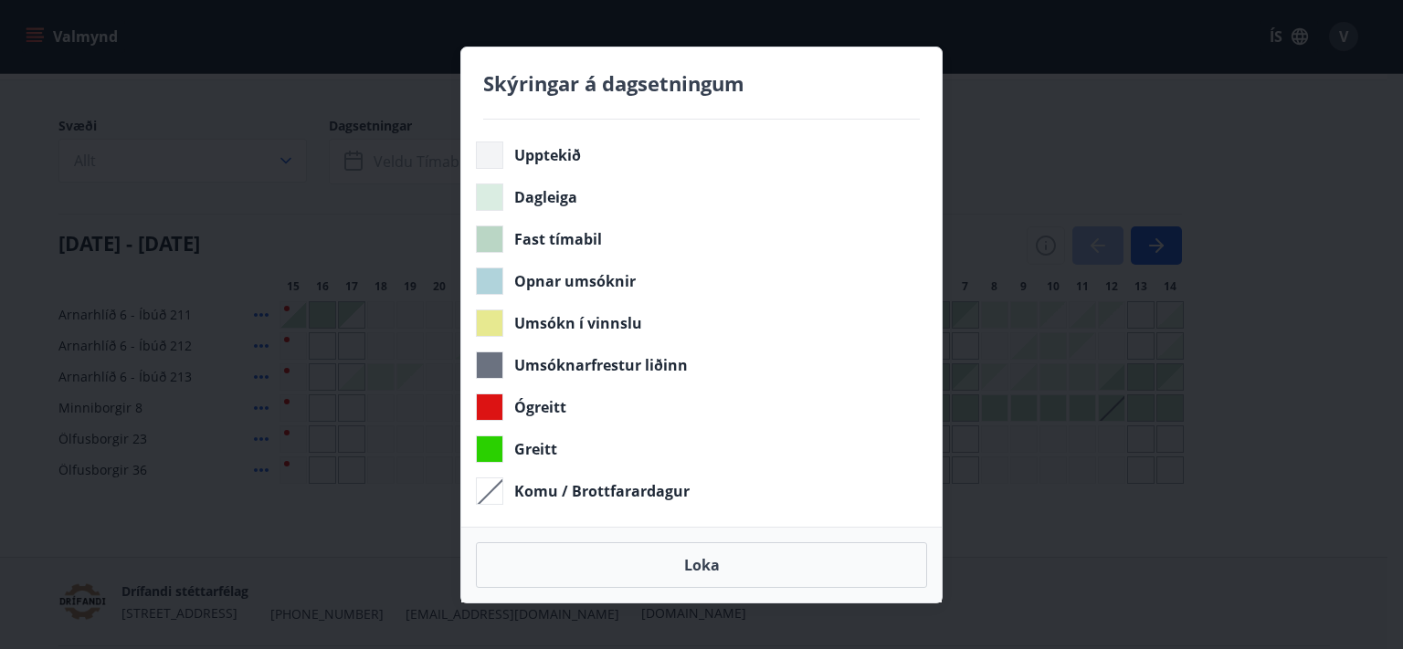
click at [1019, 163] on div "Skýringar á dagsetningum Upptekið Dagleiga Fast tímabil Opnar umsóknir Umsókn í…" at bounding box center [701, 324] width 1403 height 649
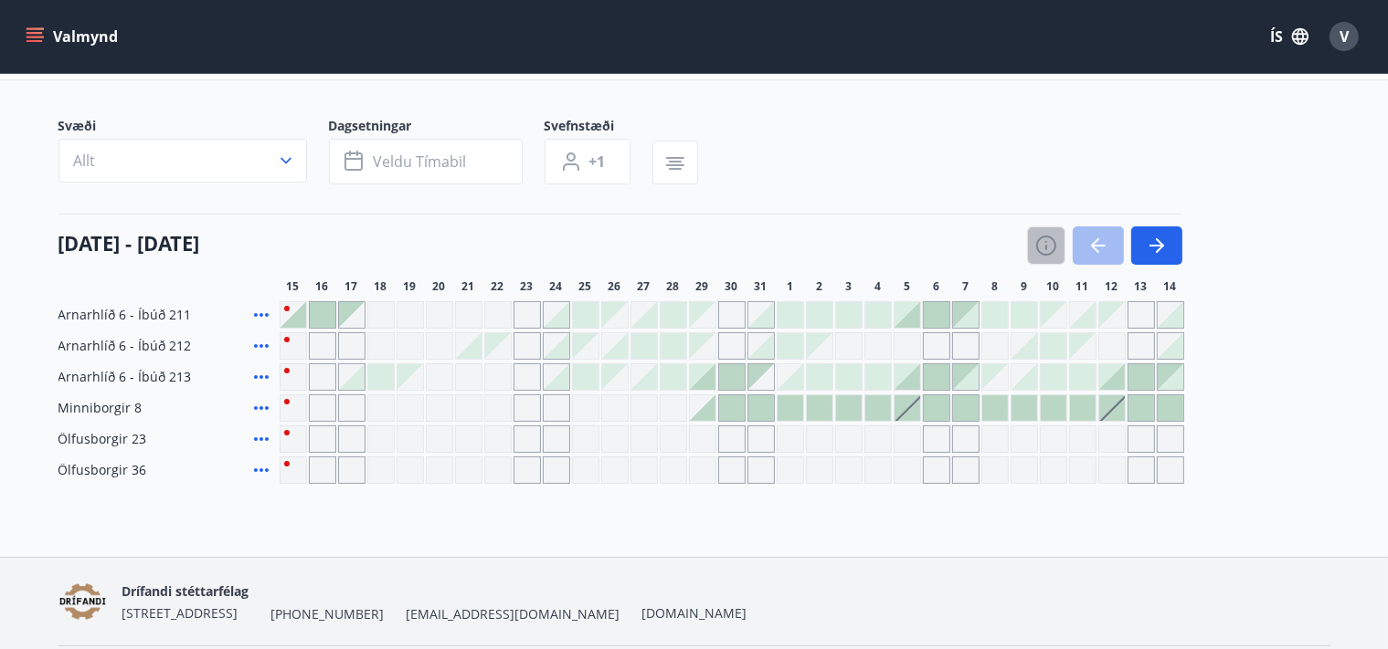
click at [1044, 238] on icon "button" at bounding box center [1046, 246] width 22 height 22
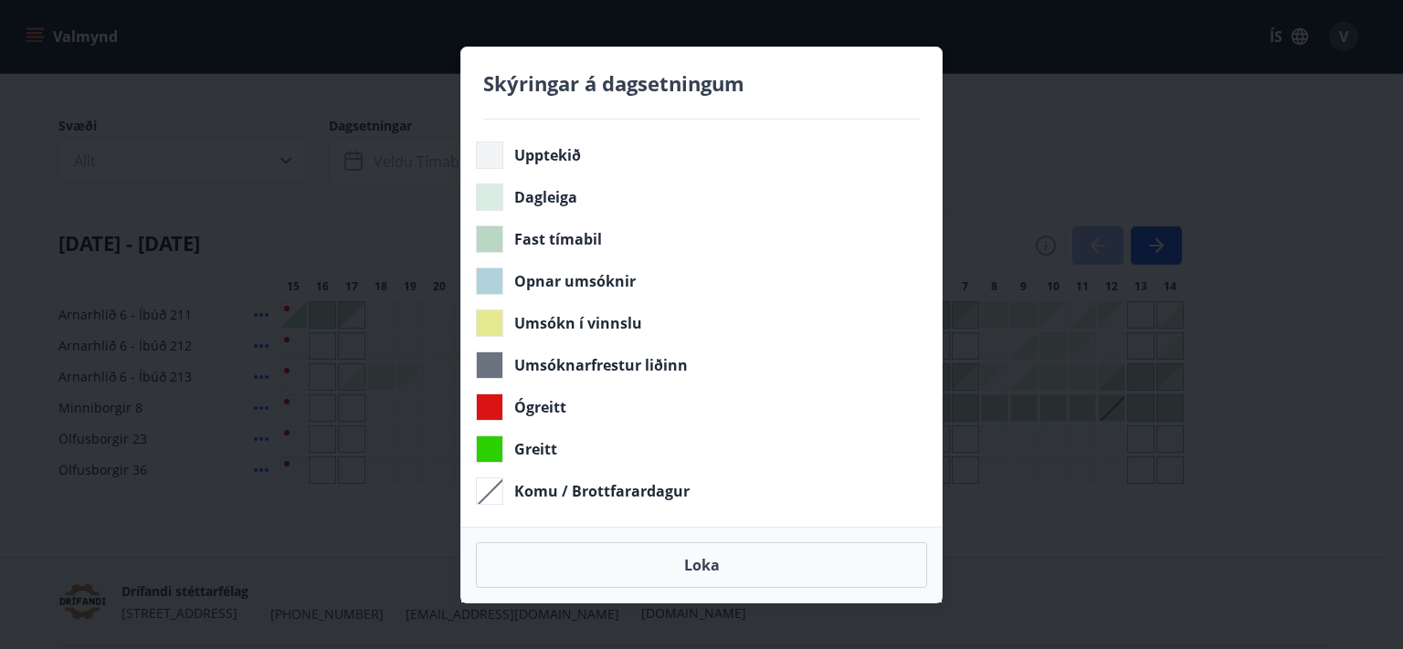
click at [1062, 129] on div "Skýringar á dagsetningum Upptekið Dagleiga Fast tímabil Opnar umsóknir Umsókn í…" at bounding box center [701, 324] width 1403 height 649
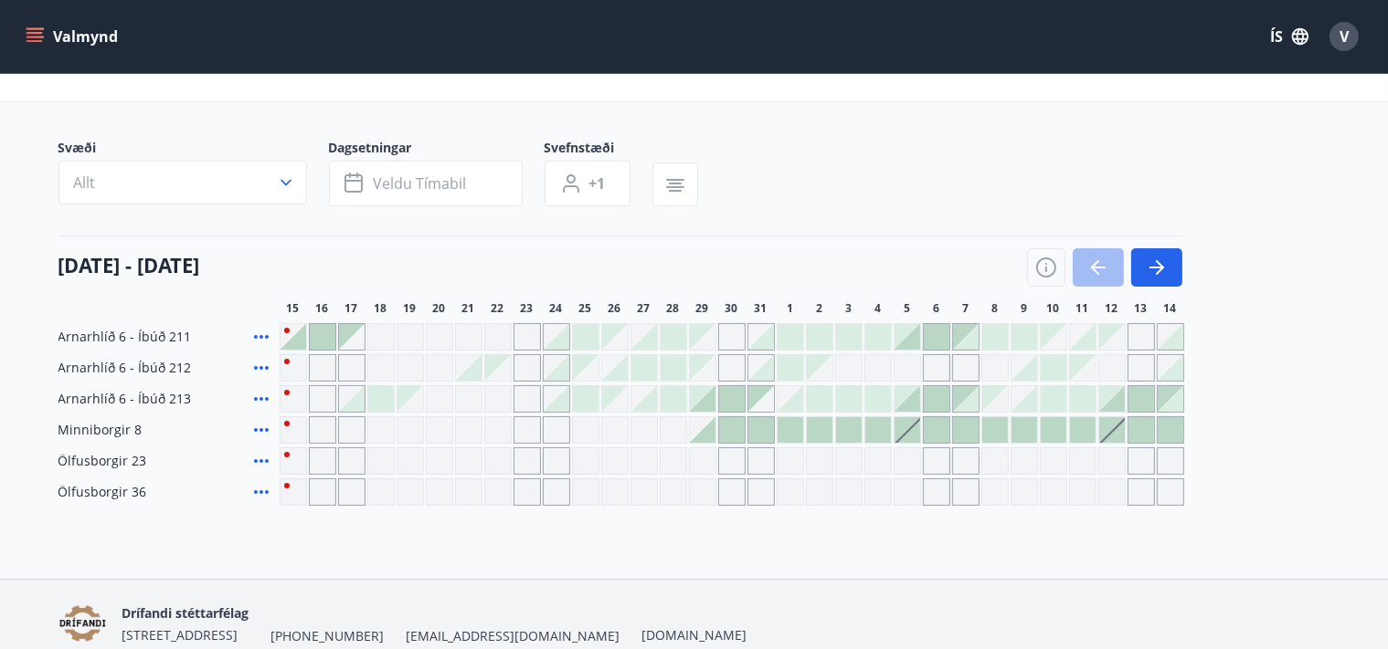
scroll to position [0, 0]
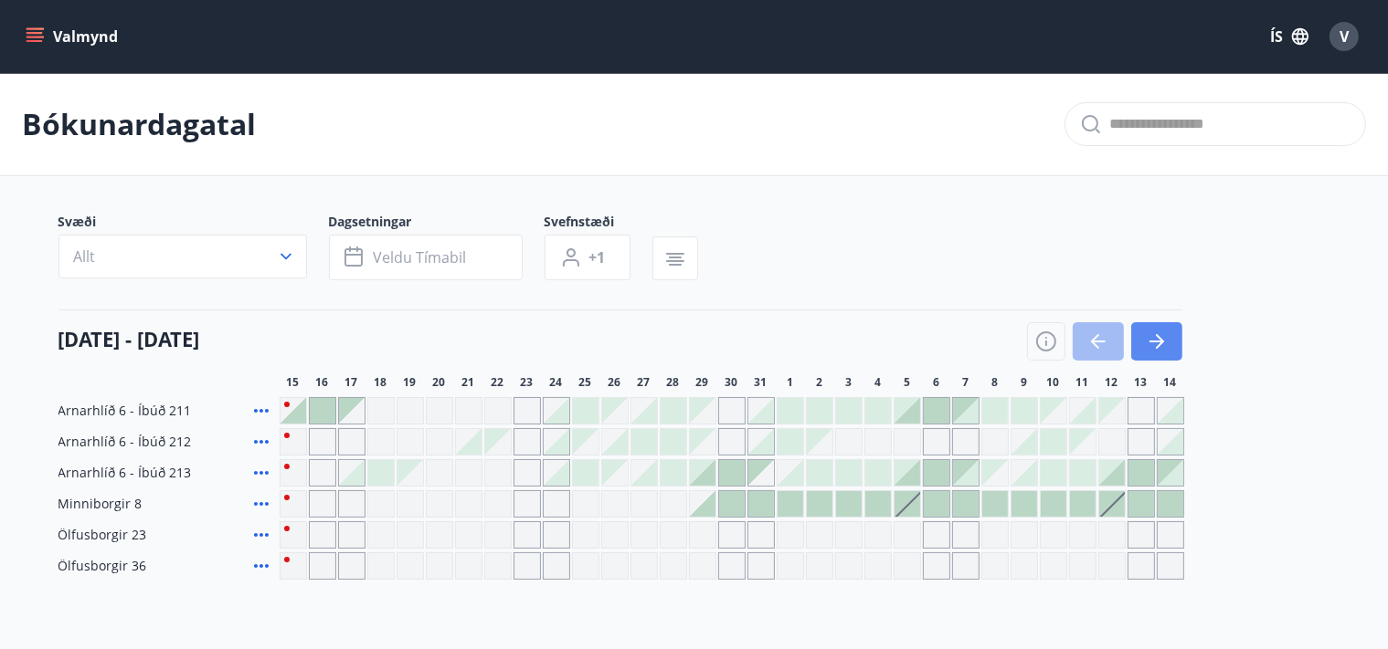
click at [1137, 322] on button "button" at bounding box center [1156, 341] width 51 height 38
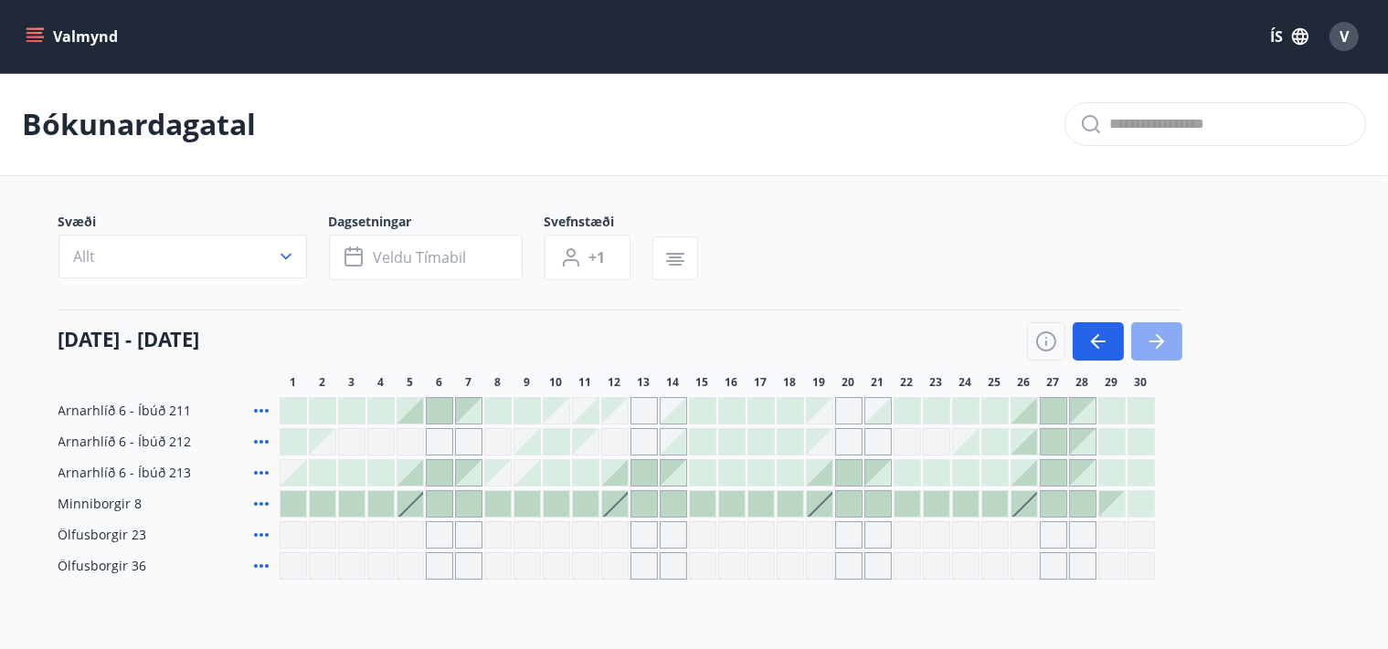
click at [1162, 335] on icon "button" at bounding box center [1156, 342] width 22 height 22
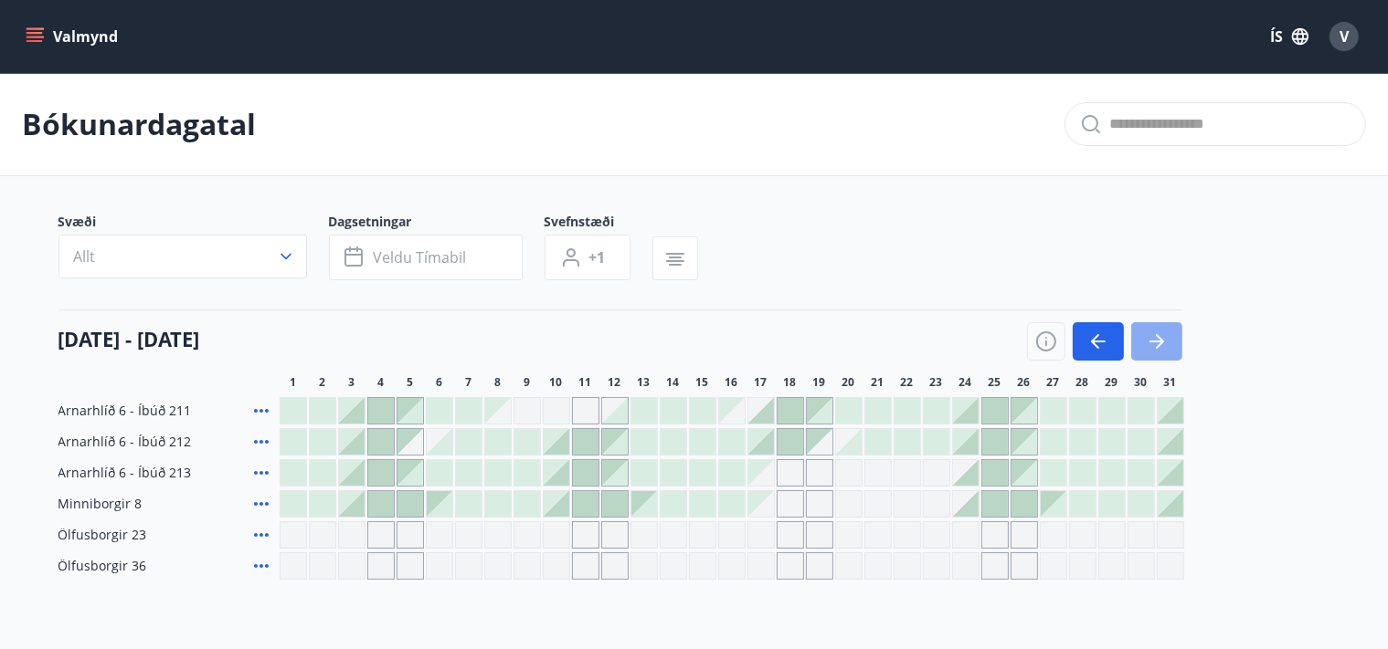
click at [1156, 336] on icon "button" at bounding box center [1160, 341] width 8 height 15
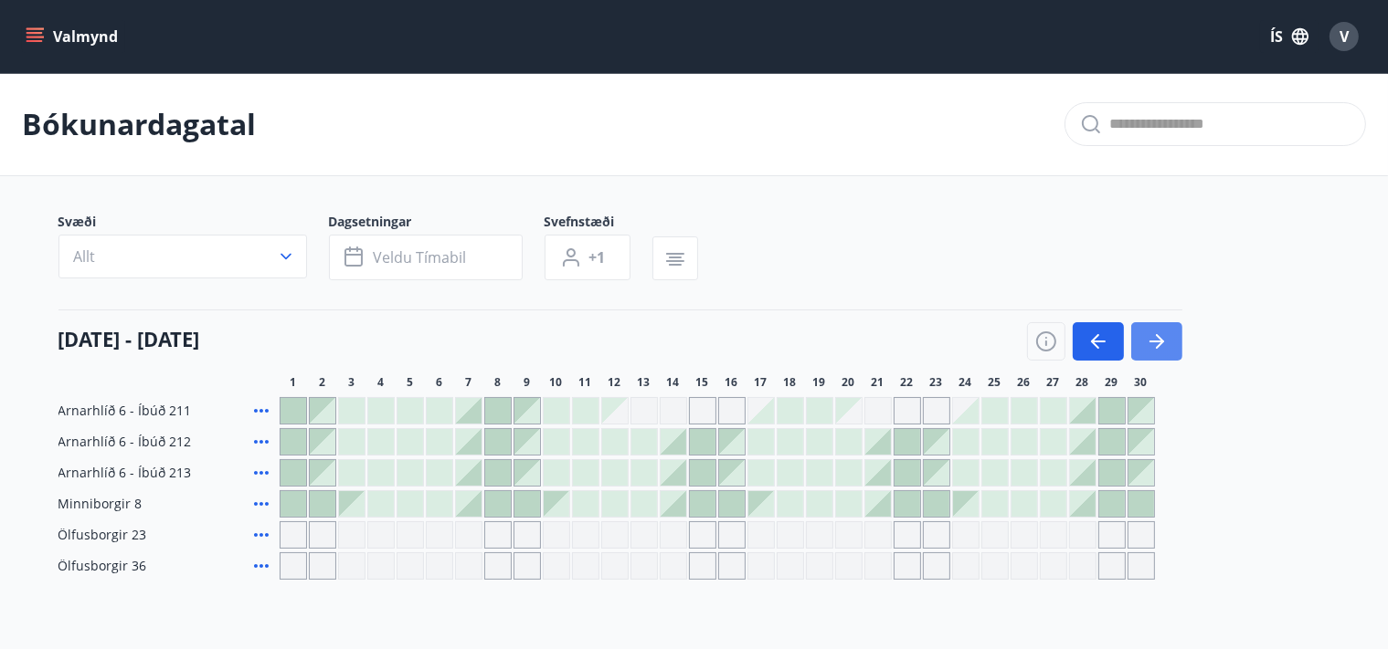
click at [1156, 335] on icon "button" at bounding box center [1160, 341] width 8 height 15
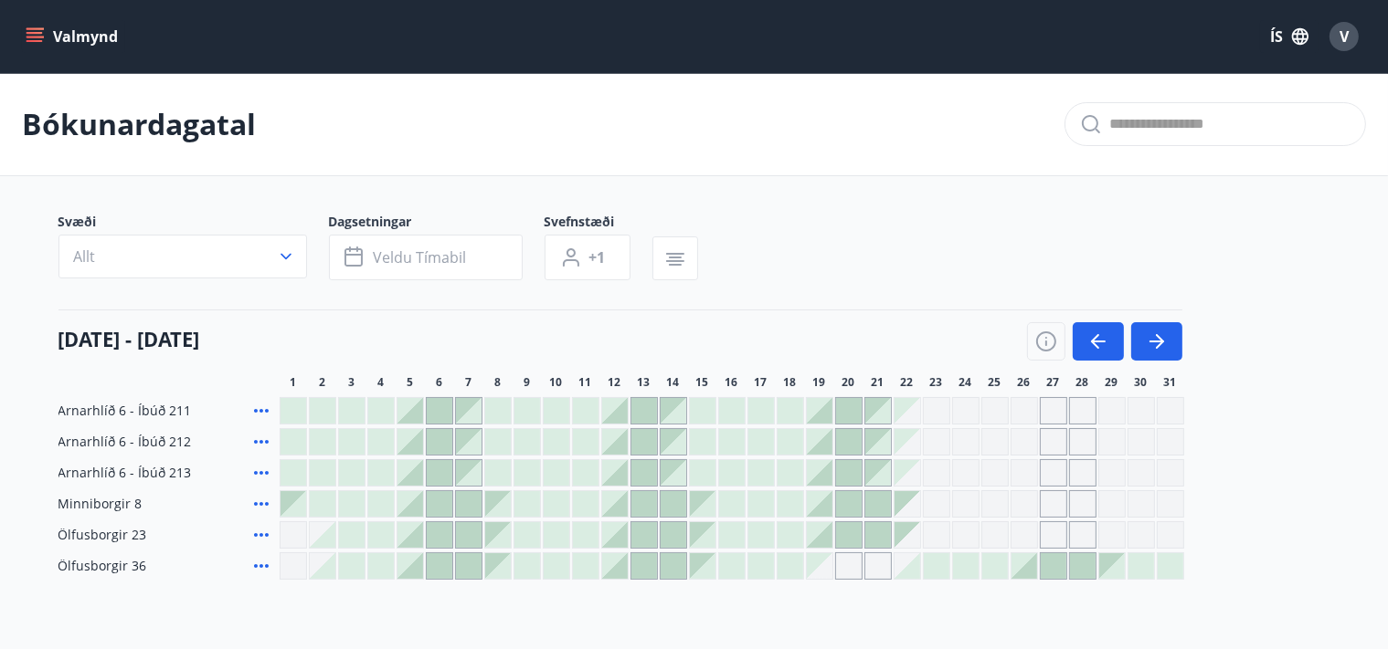
click at [34, 34] on icon "menu" at bounding box center [34, 33] width 16 height 2
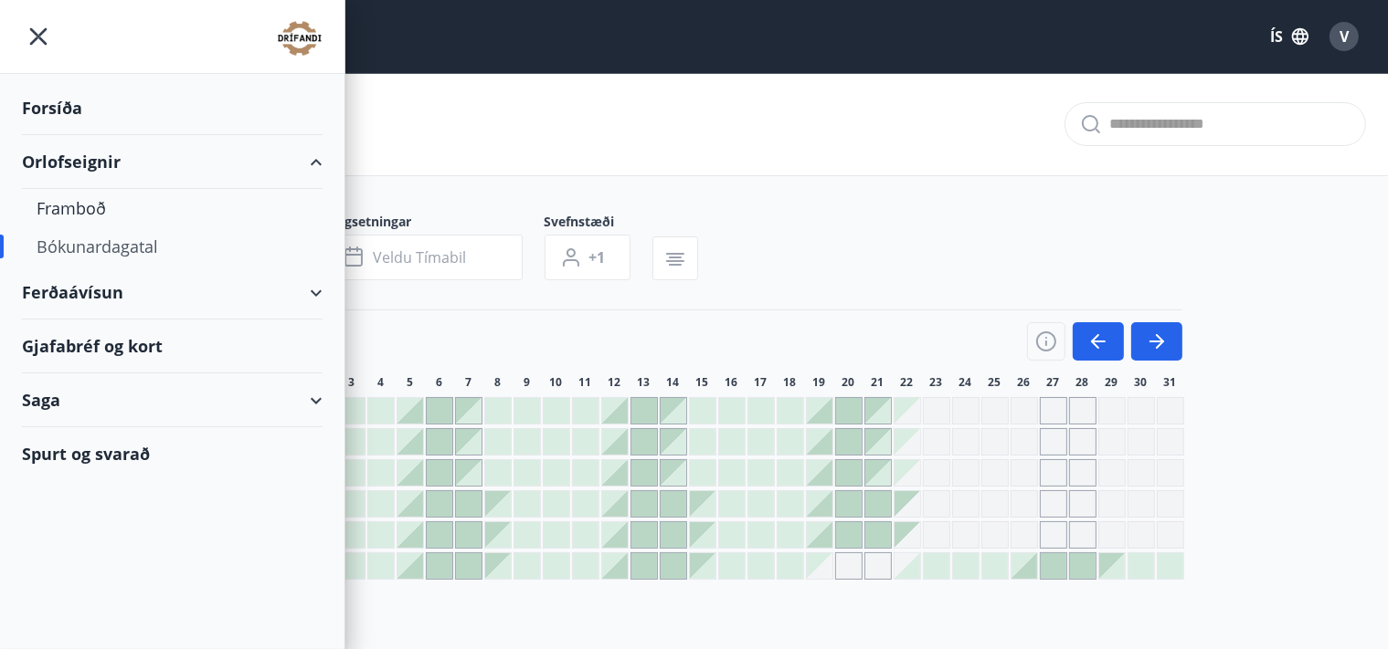
click at [126, 295] on div "Ferðaávísun" at bounding box center [172, 293] width 301 height 54
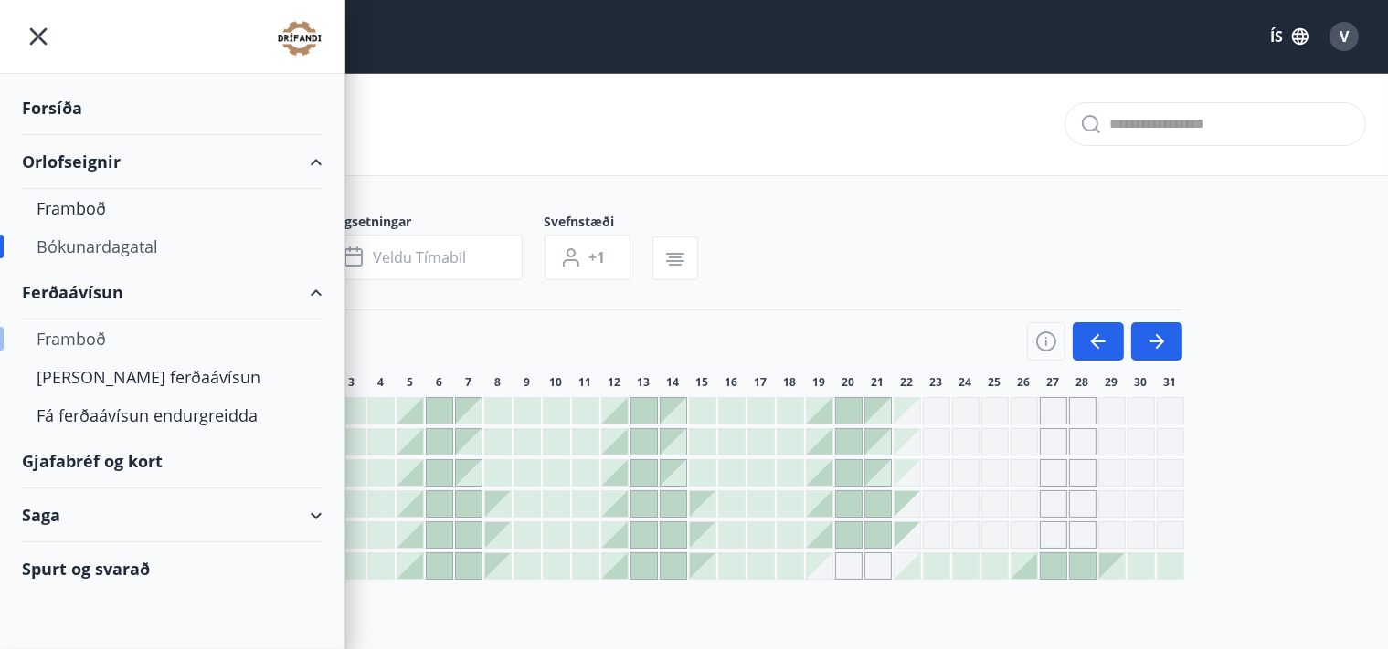
click at [77, 337] on div "Framboð" at bounding box center [172, 339] width 271 height 38
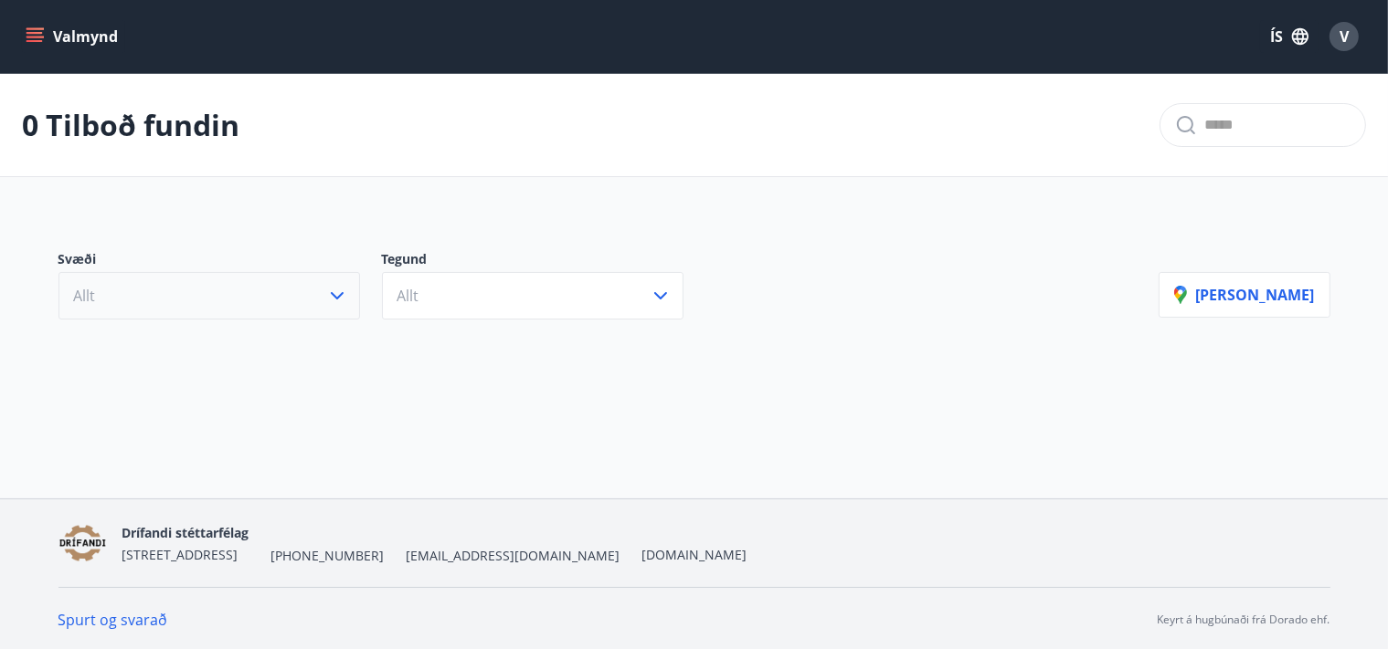
click at [338, 296] on icon "button" at bounding box center [337, 295] width 13 height 7
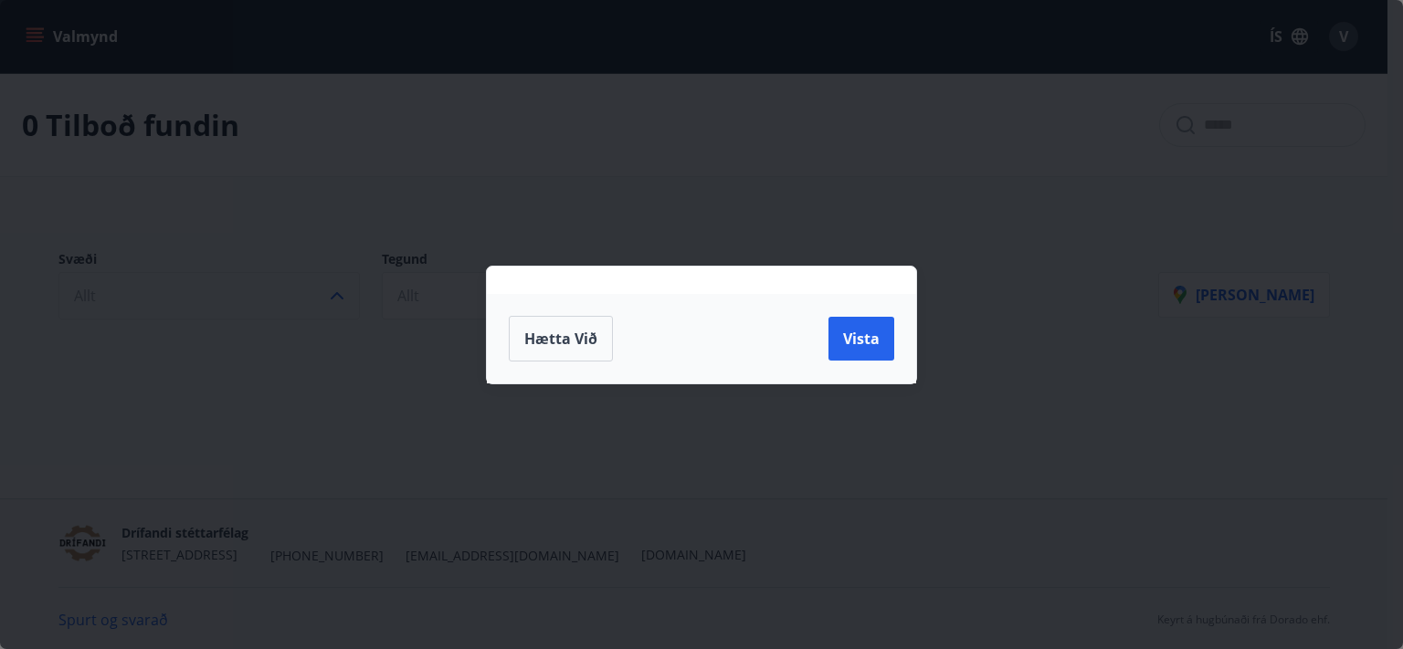
click at [310, 279] on div "Hætta við Vista" at bounding box center [701, 324] width 1403 height 649
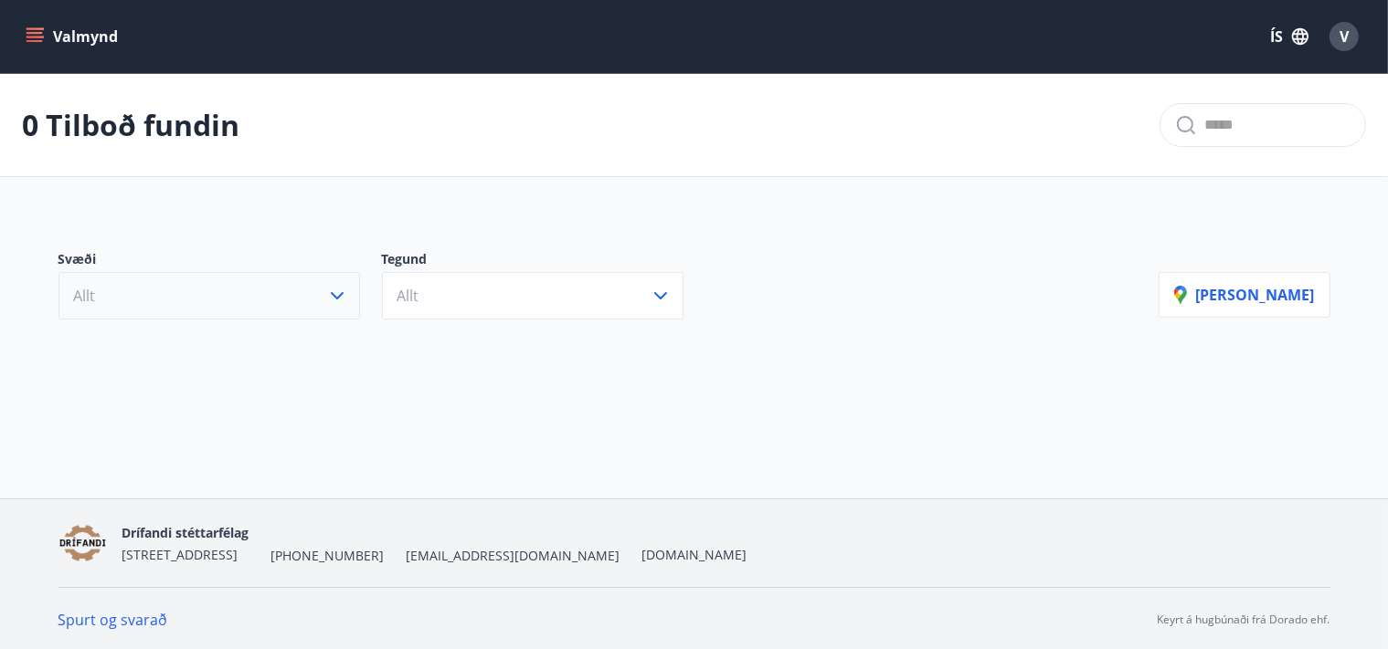
click at [26, 31] on icon "menu" at bounding box center [35, 36] width 18 height 18
